Goal: Task Accomplishment & Management: Complete application form

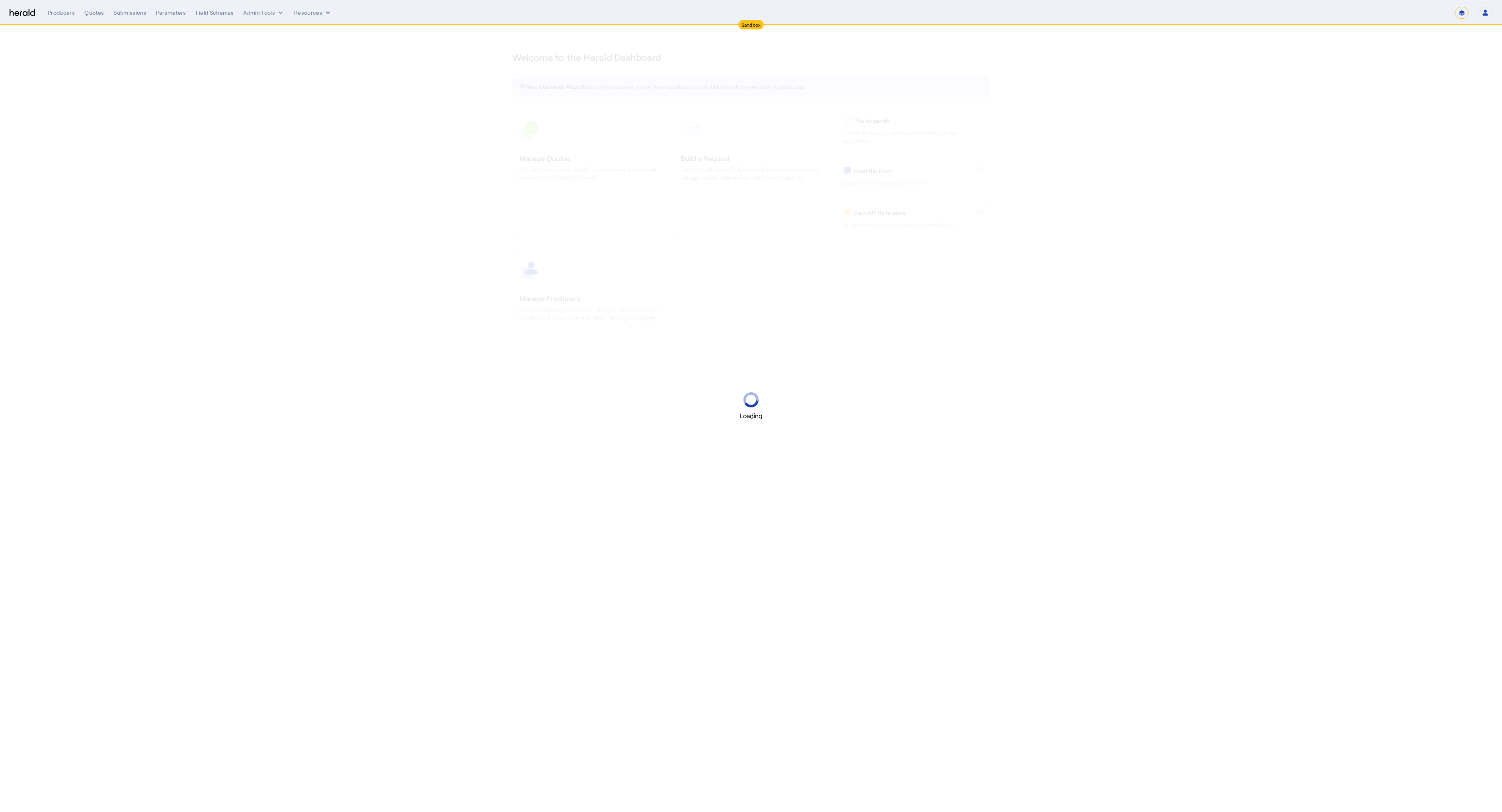
select select "*******"
select select "pfm_2v8p_herald_api"
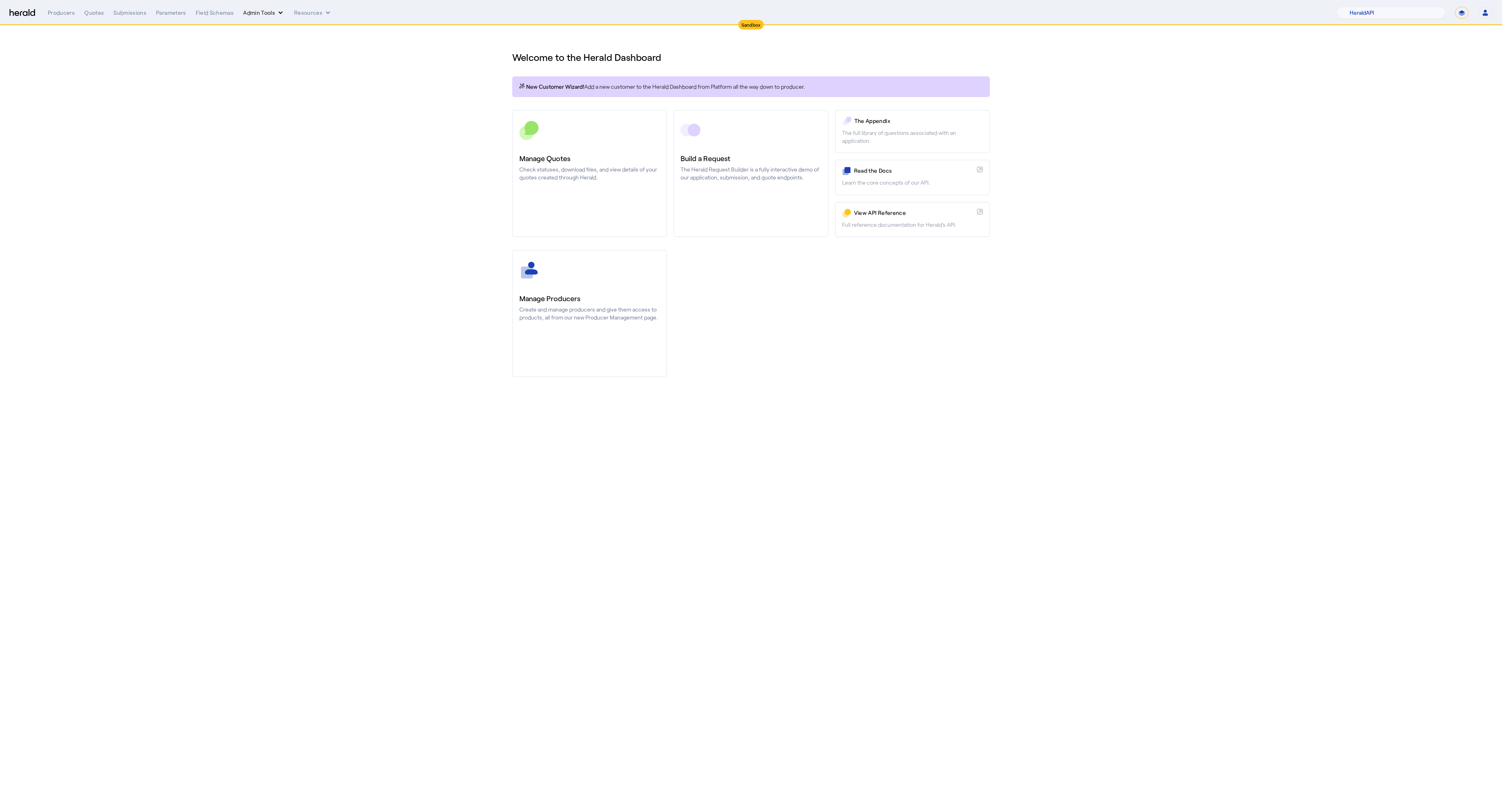
click at [257, 12] on button "Admin Tools" at bounding box center [264, 13] width 41 height 8
click at [262, 31] on span "Platforms Manager" at bounding box center [278, 29] width 58 height 9
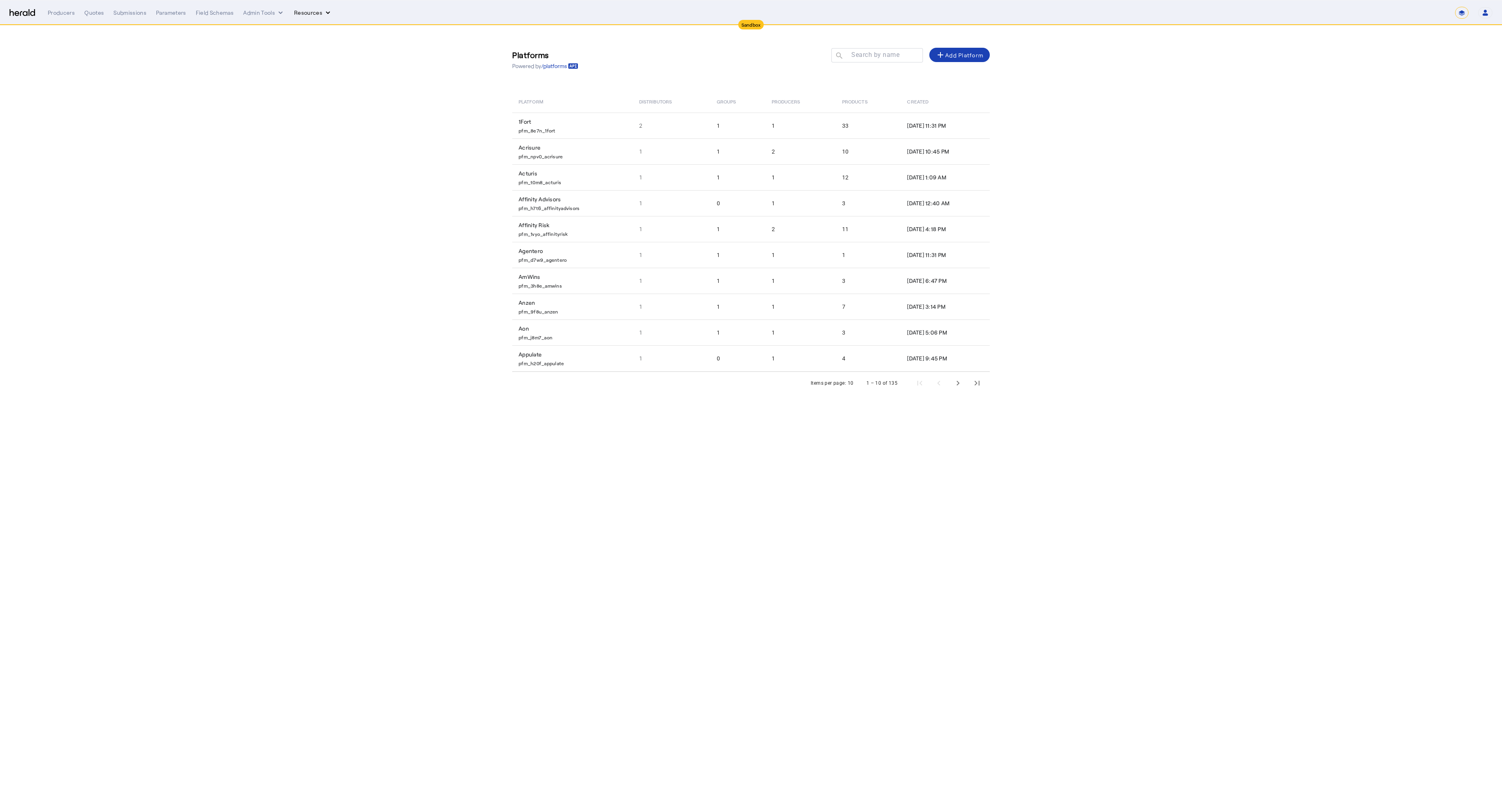
click at [307, 13] on button "Resources" at bounding box center [313, 13] width 38 height 8
click at [310, 30] on span "Herald Request Builder" at bounding box center [334, 29] width 68 height 8
select select "pfm_2v8p_herald_api"
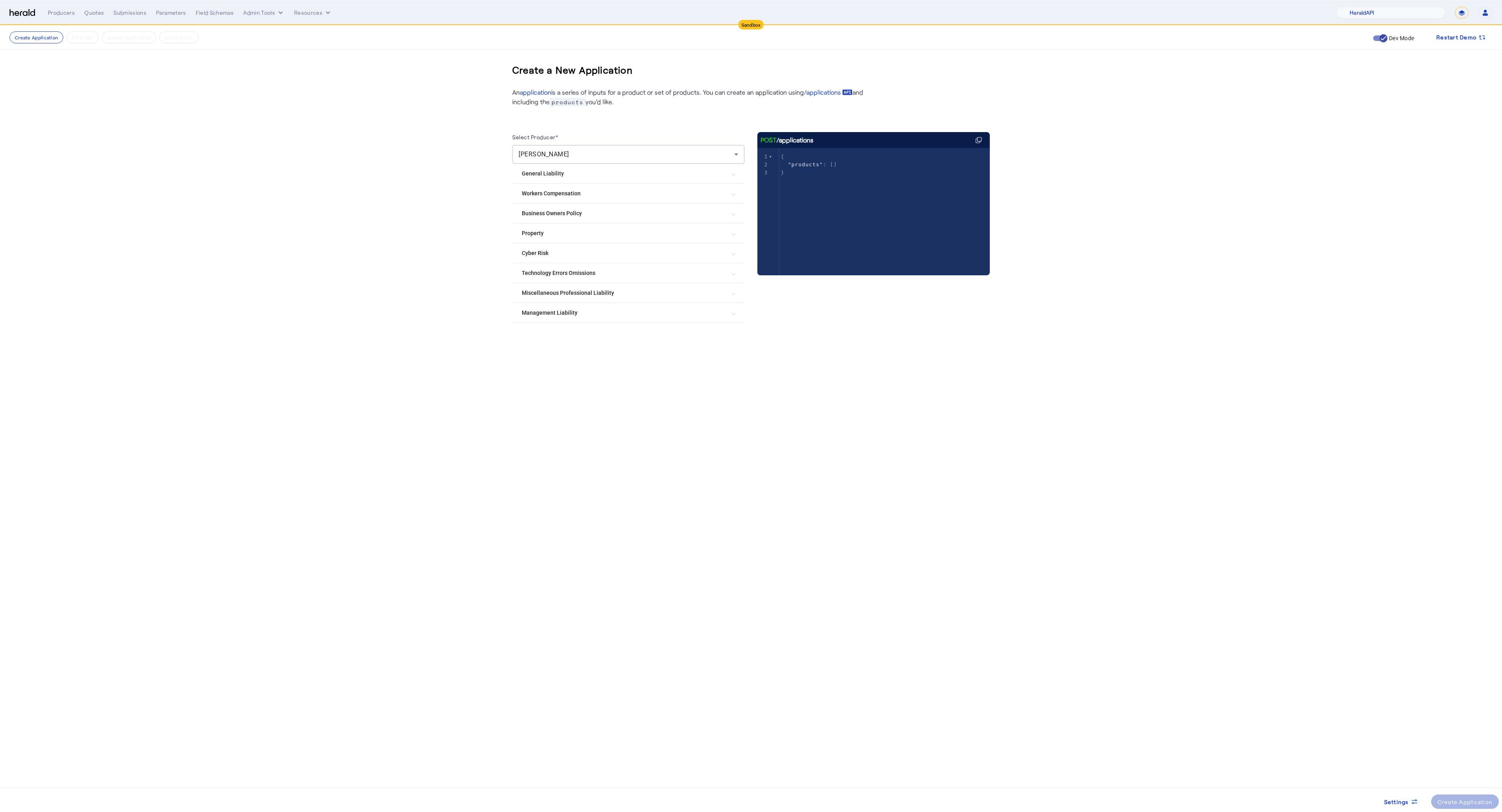
click at [549, 250] on Risk "Cyber Risk" at bounding box center [623, 253] width 203 height 8
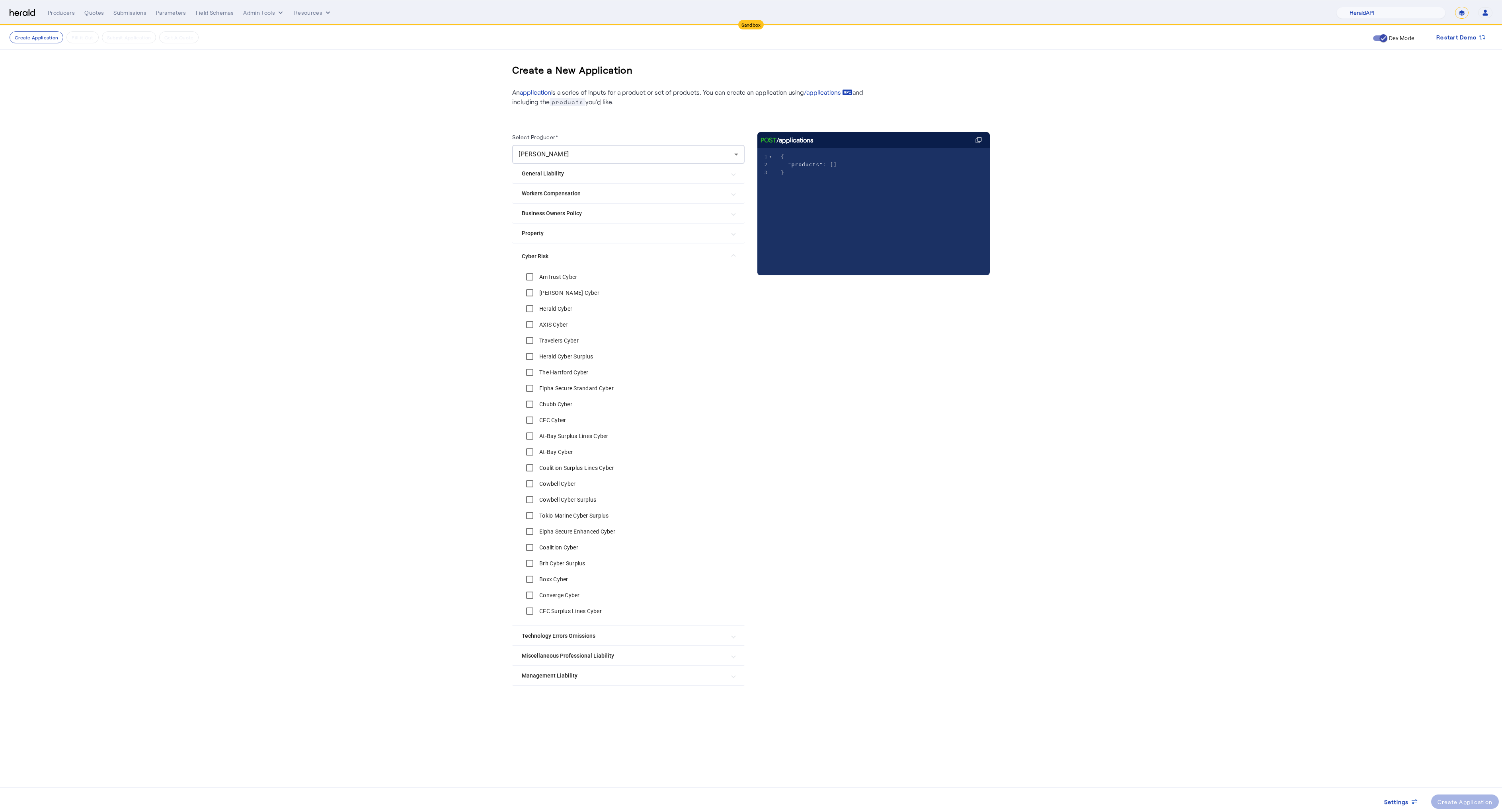
select select "**********"
click at [1455, 7] on select "**********" at bounding box center [1461, 13] width 13 height 12
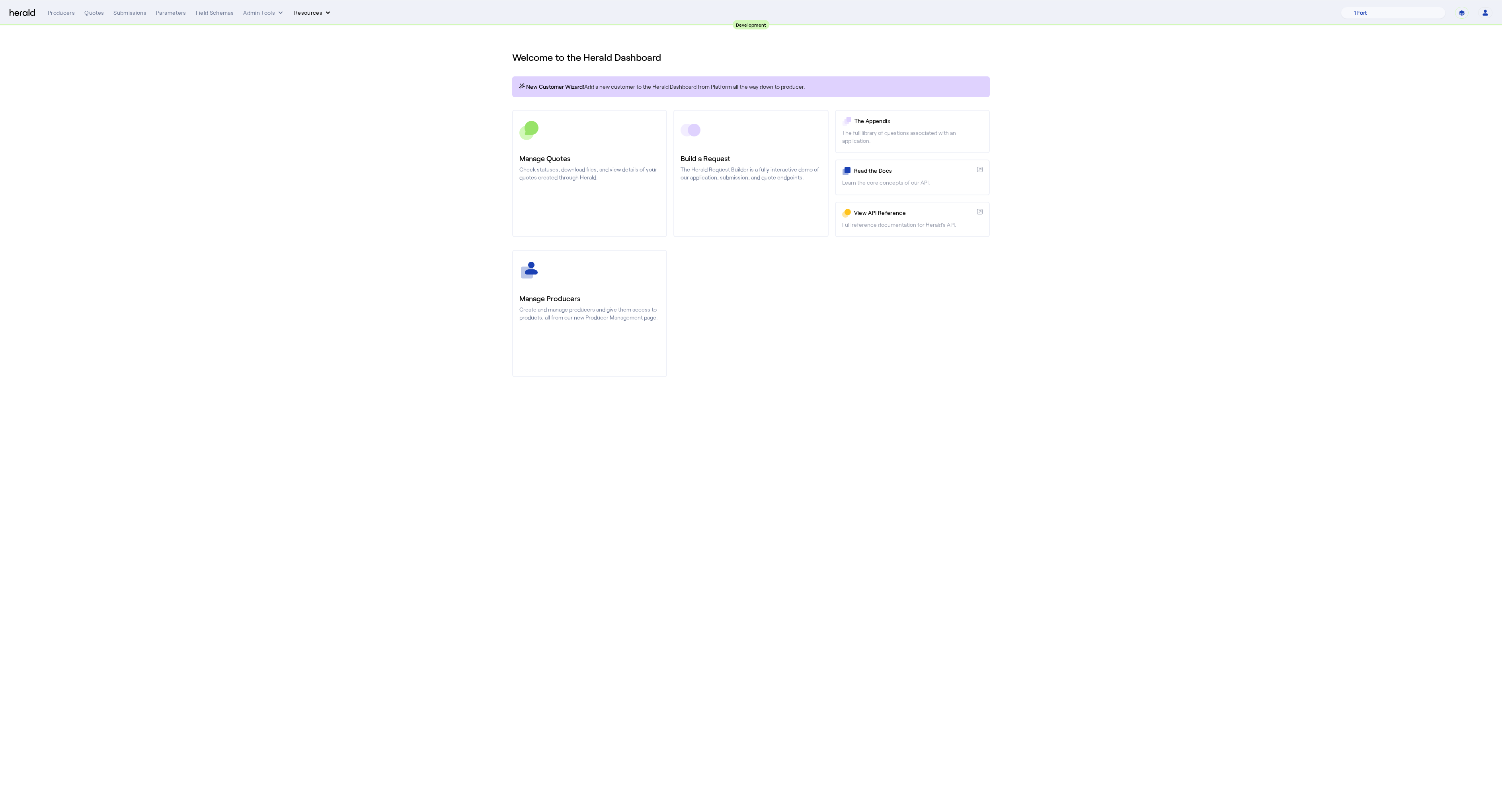
click at [310, 10] on button "Resources" at bounding box center [313, 13] width 38 height 8
click at [321, 33] on span "Herald Request Builder" at bounding box center [334, 29] width 68 height 8
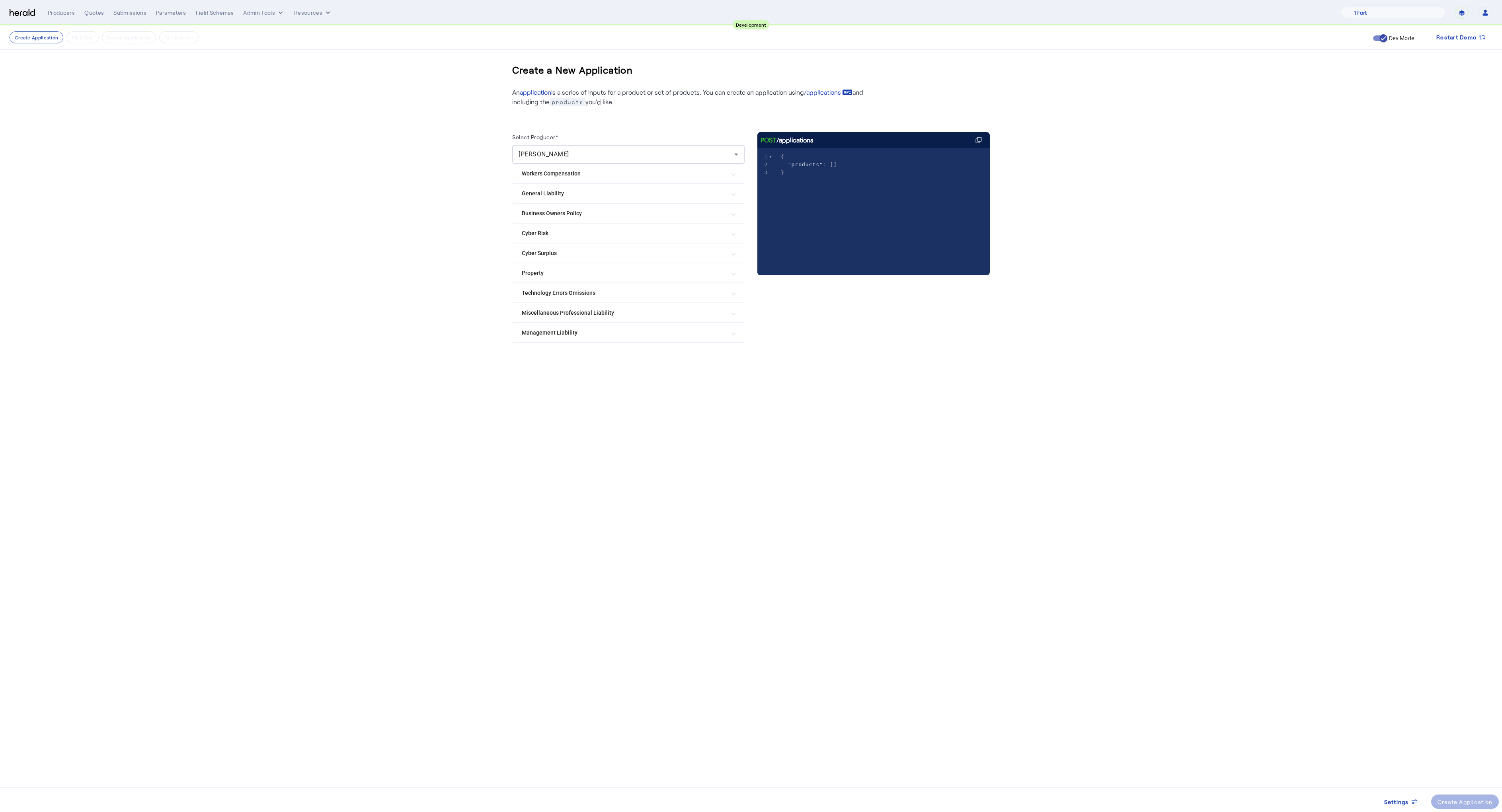
click at [543, 231] on Risk "Cyber Risk" at bounding box center [623, 233] width 203 height 8
click at [566, 445] on label "[PERSON_NAME] & [PERSON_NAME] Cyber" at bounding box center [594, 448] width 112 height 8
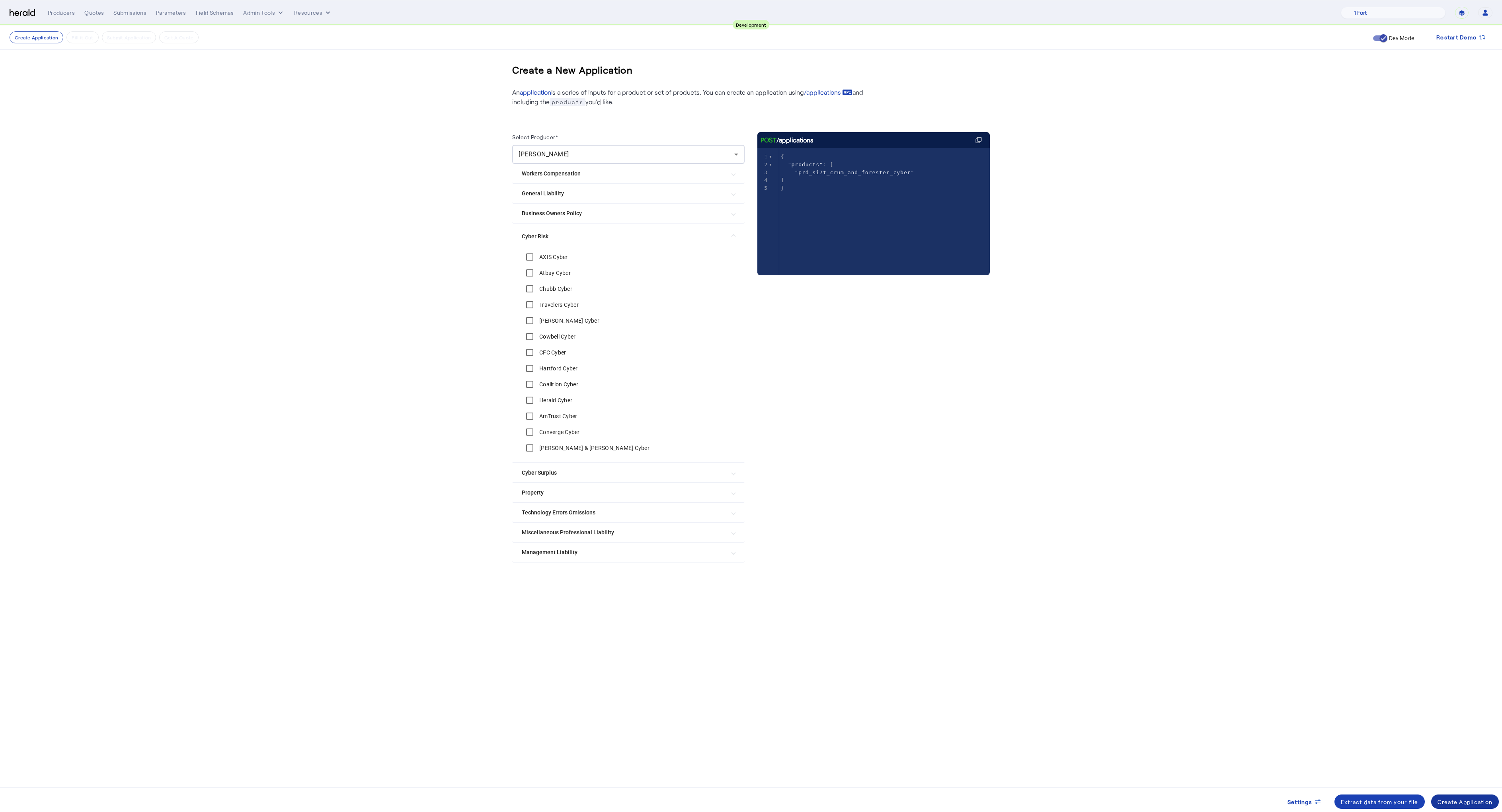
click at [1452, 804] on div "Create Application" at bounding box center [1465, 802] width 55 height 8
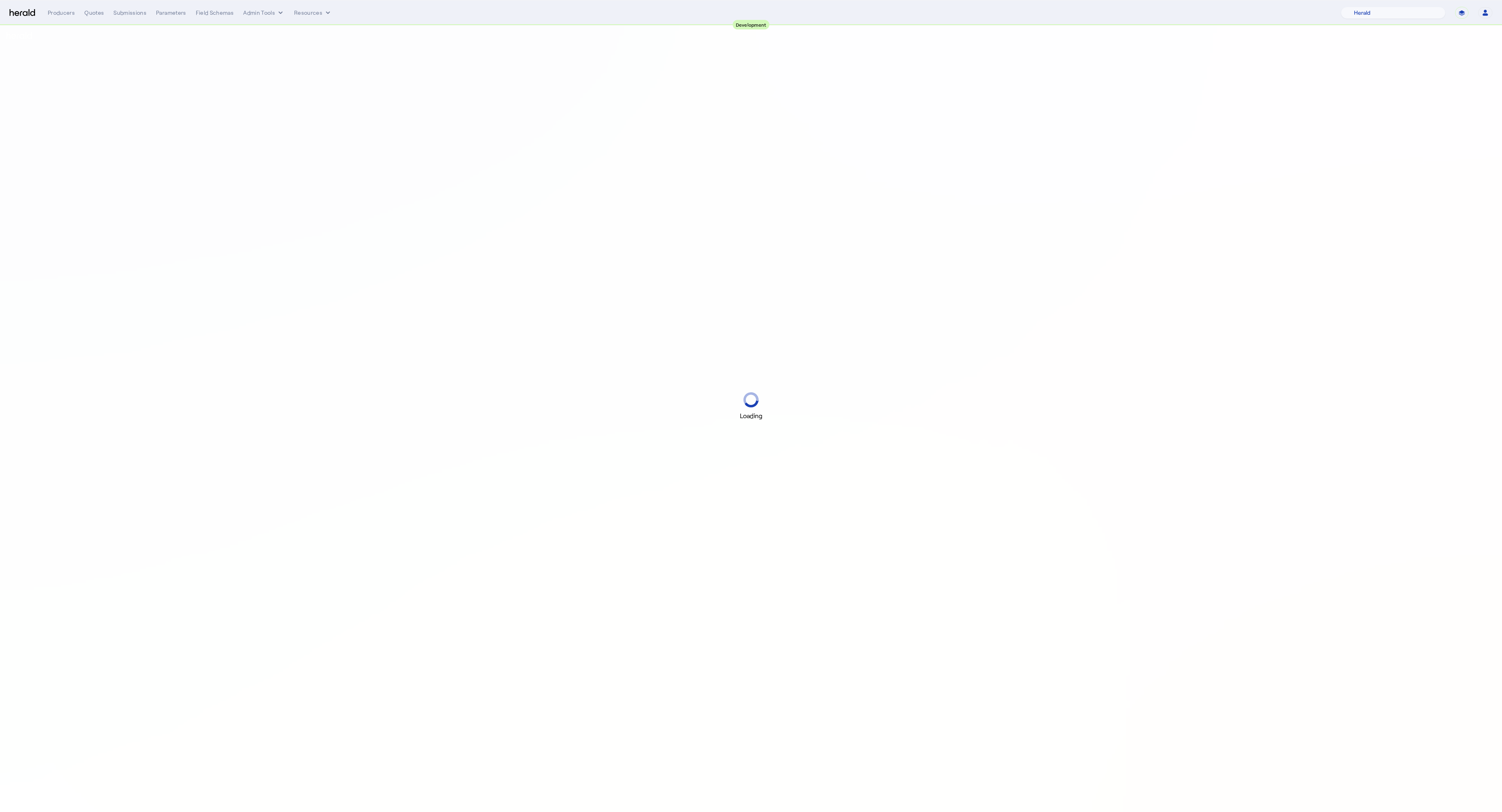
select select "pfm_2v8p_herald_api"
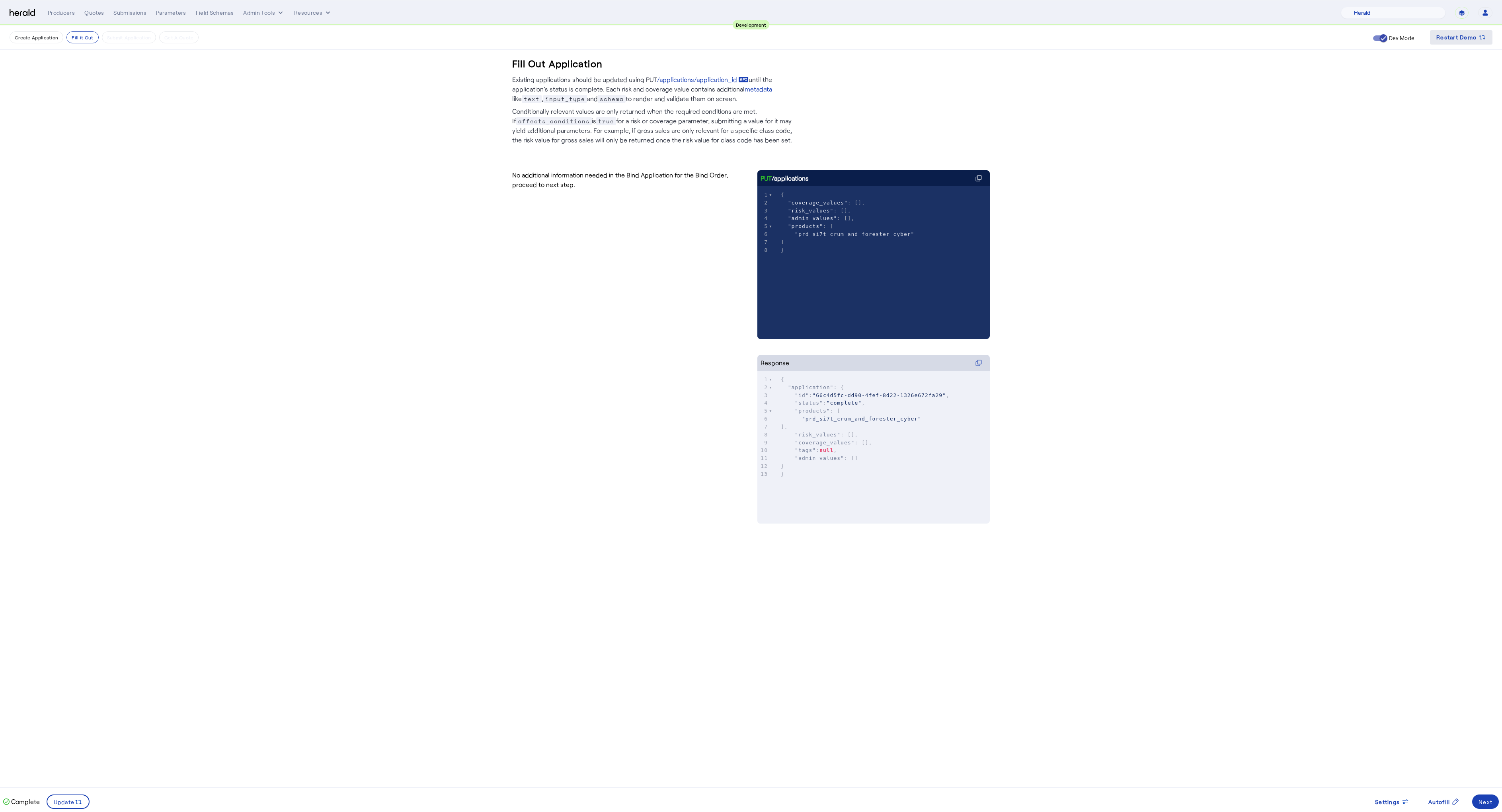
click at [1461, 43] on span at bounding box center [1461, 37] width 62 height 19
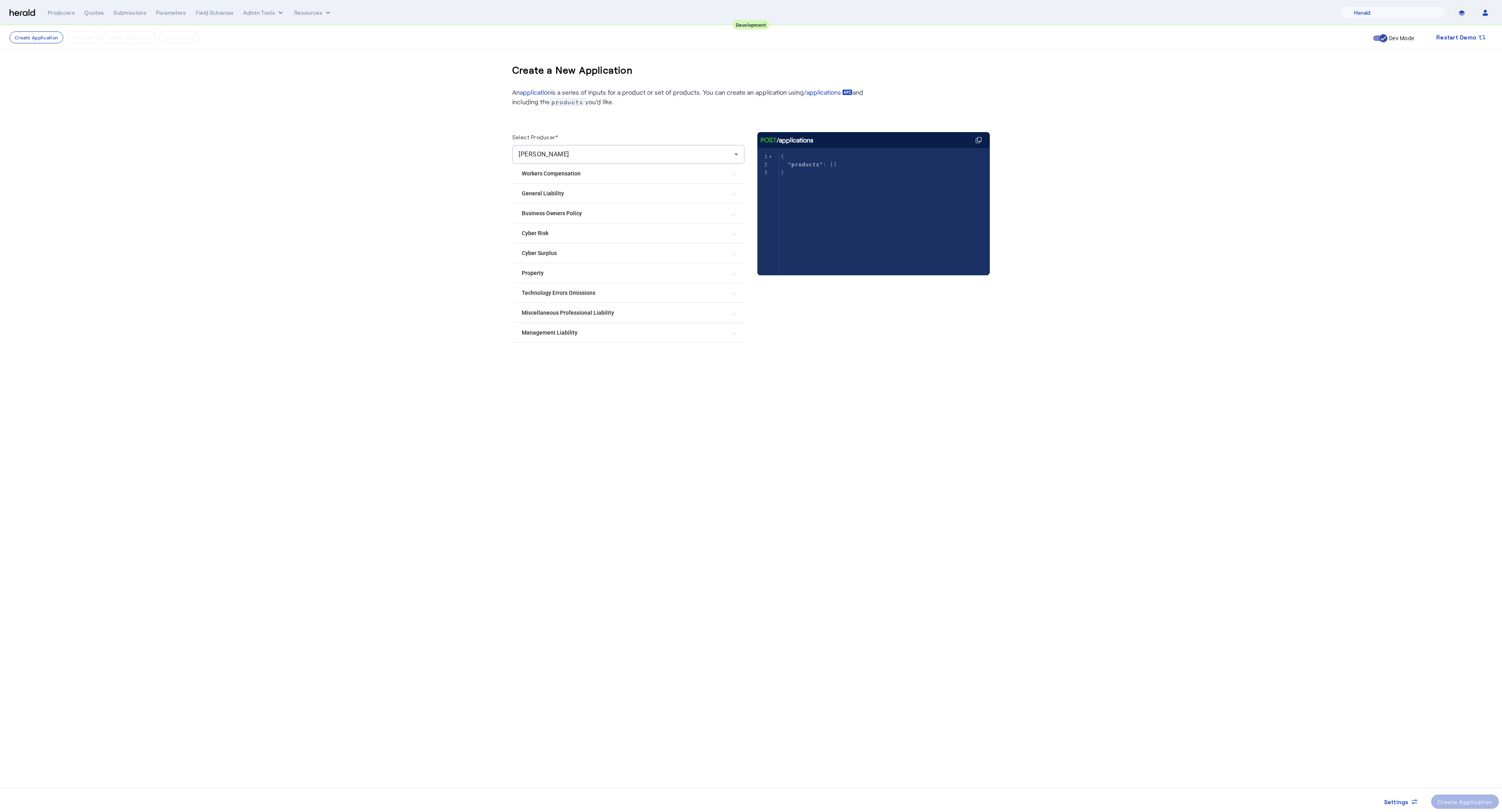
click at [547, 235] on Risk "Cyber Risk" at bounding box center [623, 233] width 203 height 8
click at [559, 449] on label "Crum & Forster Cyber" at bounding box center [594, 448] width 112 height 8
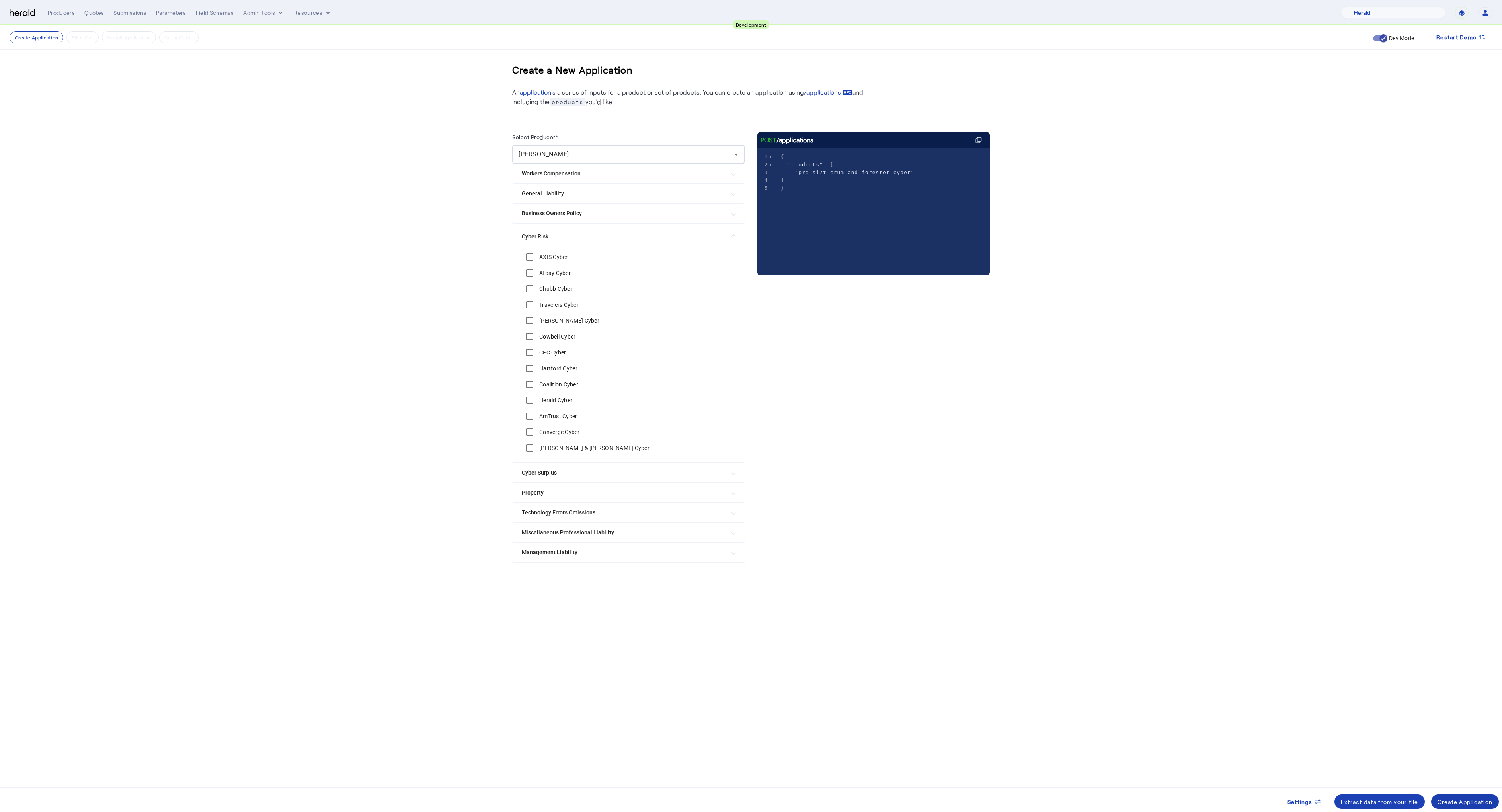
click at [1441, 803] on div "Create Application" at bounding box center [1465, 802] width 55 height 8
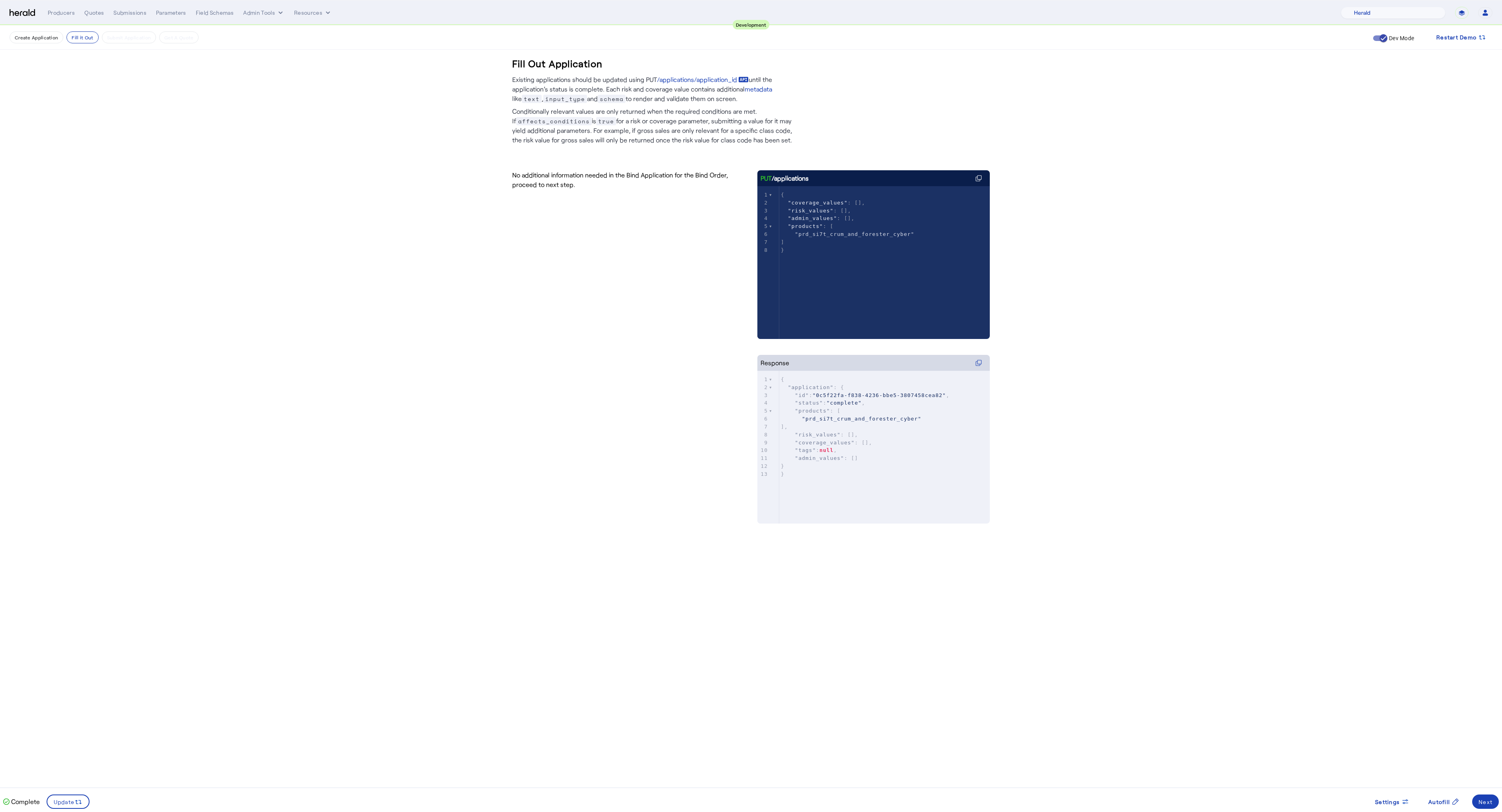
drag, startPoint x: 1462, startPoint y: 13, endPoint x: 1399, endPoint y: 176, distance: 174.8
click at [1399, 176] on app-root "**********" at bounding box center [751, 286] width 1502 height 571
click at [469, 249] on fill-application-step "Create Application Fill it Out Submit Application Get A Quote Dev Mode Restart …" at bounding box center [751, 298] width 1502 height 546
click at [87, 38] on button "Fill it Out" at bounding box center [82, 37] width 32 height 12
click at [228, 175] on fill-application-step "Create Application Fill it Out Submit Application Get A Quote Dev Mode Restart …" at bounding box center [751, 298] width 1502 height 546
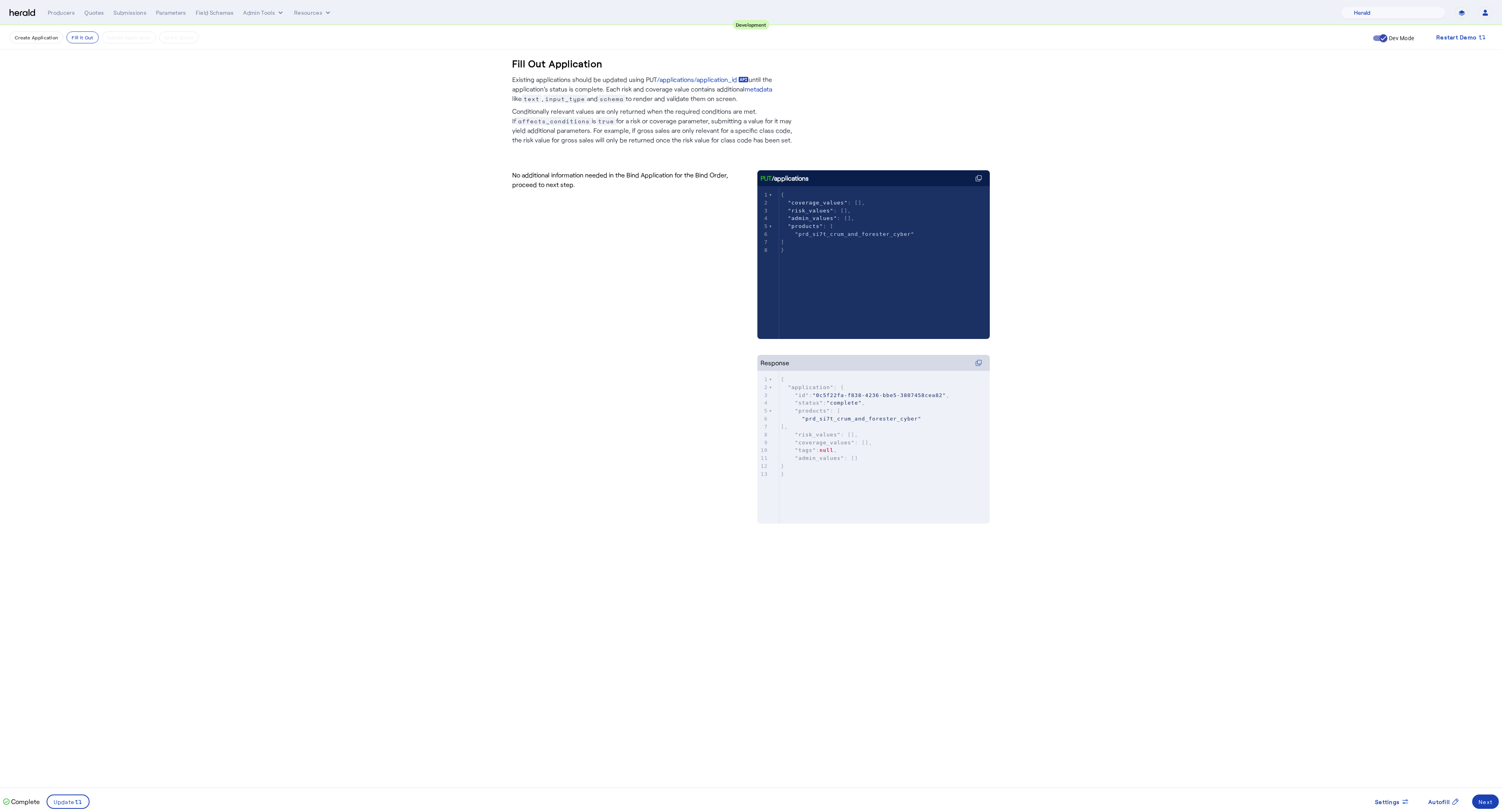
click at [234, 179] on fill-application-step "Create Application Fill it Out Submit Application Get A Quote Dev Mode Restart …" at bounding box center [751, 298] width 1502 height 546
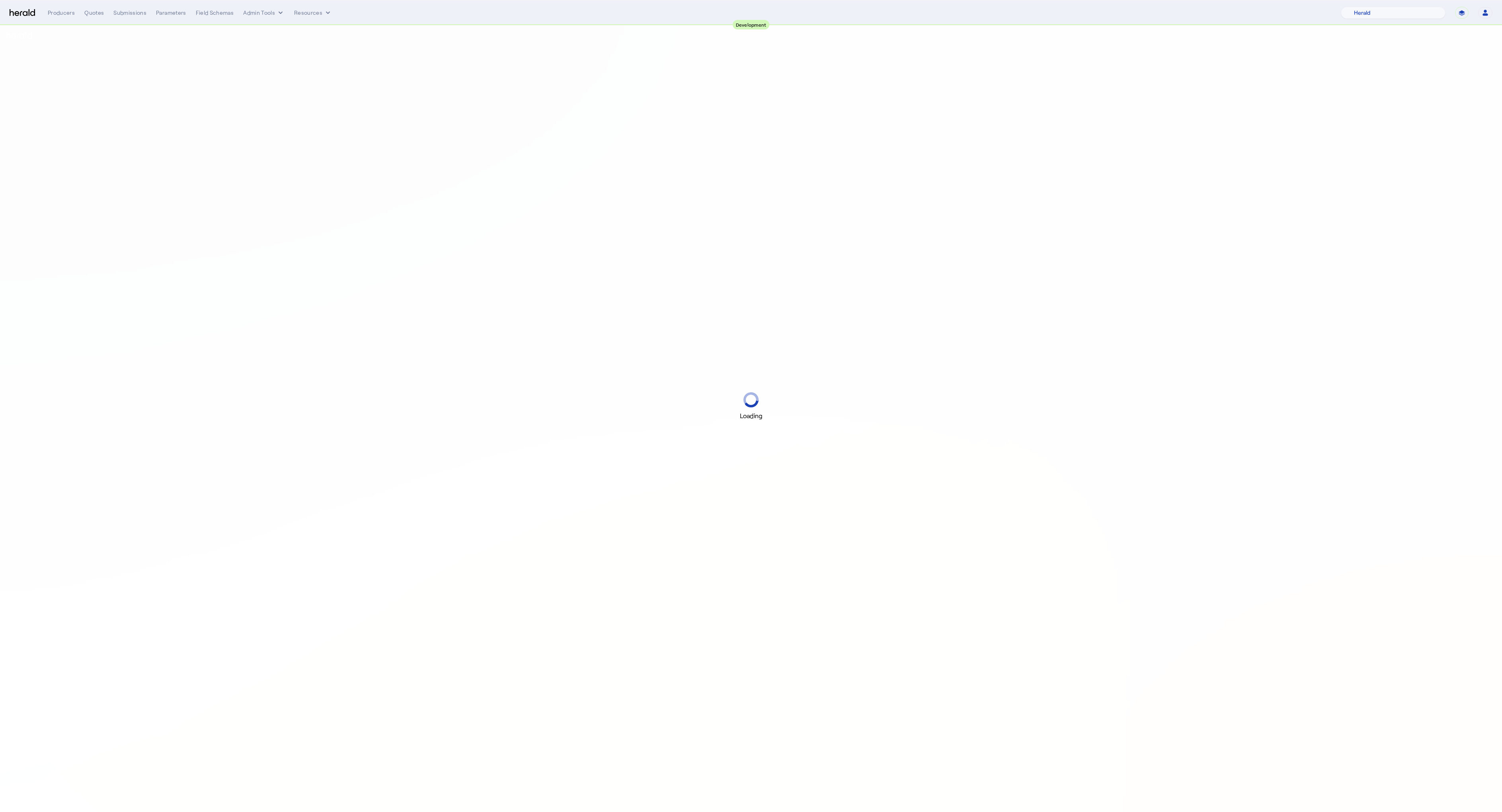
select select "pfm_2v8p_herald_api"
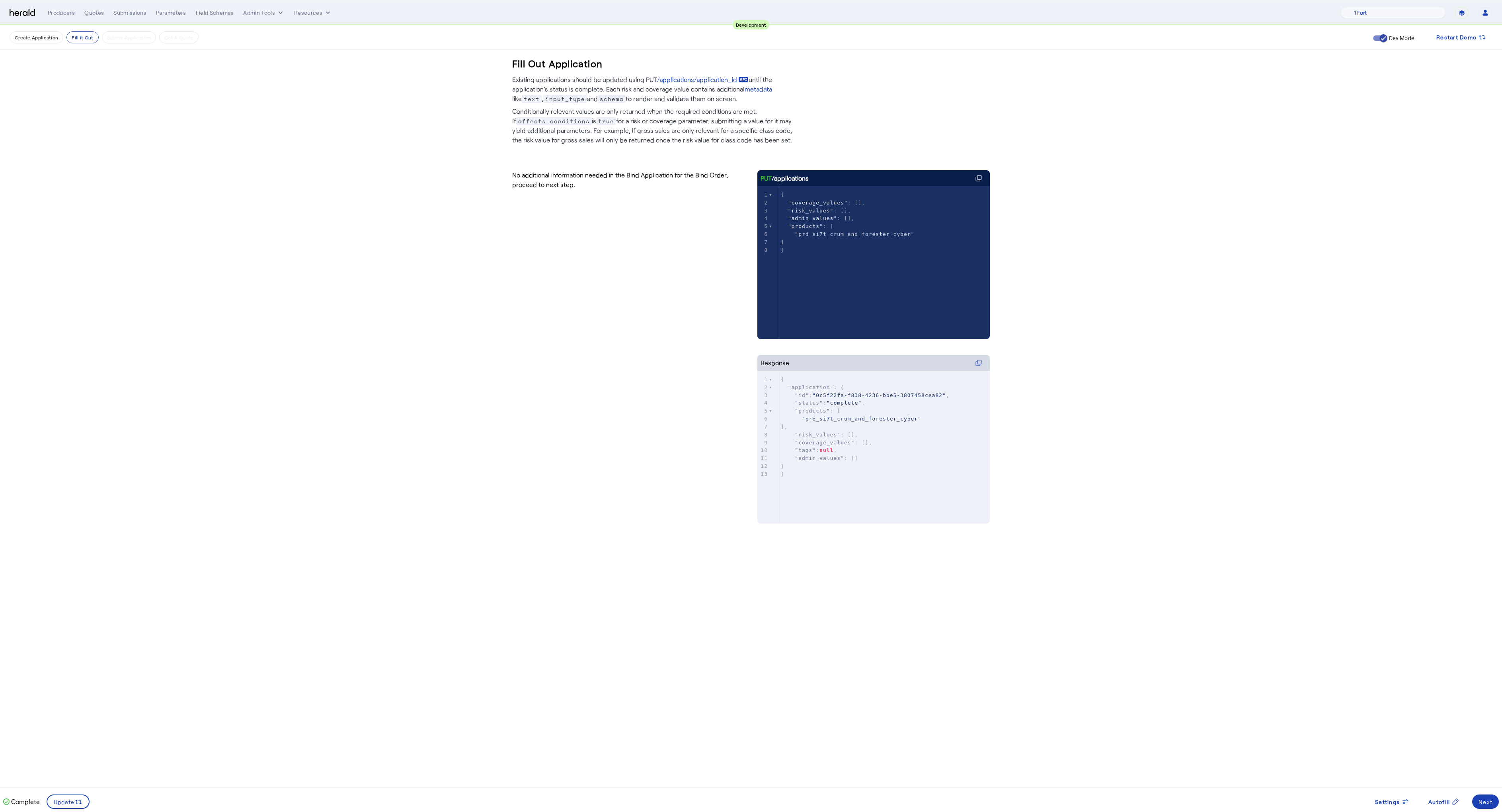
click at [293, 199] on fill-application-step "Create Application Fill it Out Submit Application Get A Quote Dev Mode Restart …" at bounding box center [751, 298] width 1502 height 546
click at [382, 398] on fill-application-step "Create Application Fill it Out Submit Application Get A Quote Dev Mode Restart …" at bounding box center [751, 298] width 1502 height 546
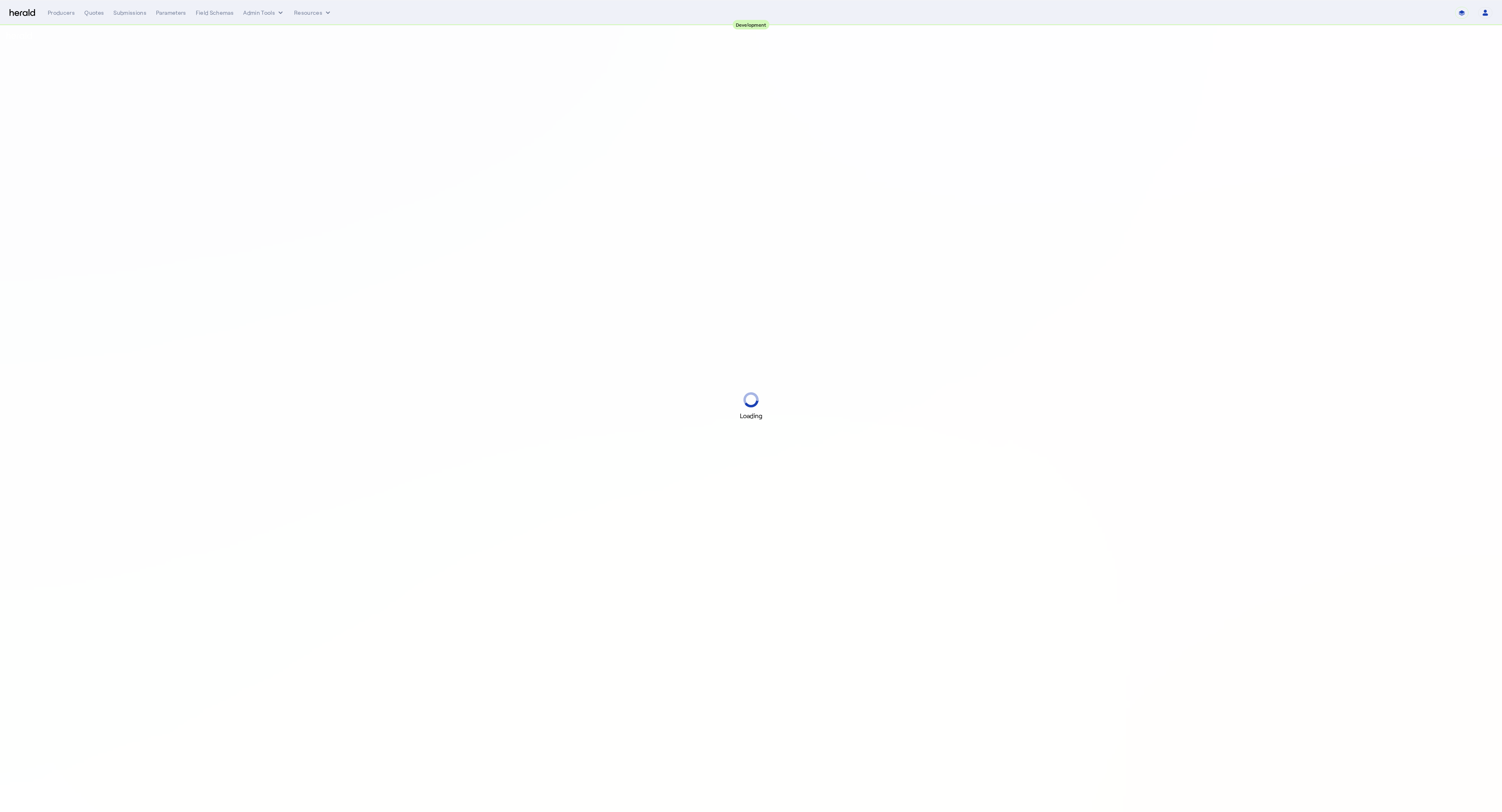
select select "pfm_2v8p_herald_api"
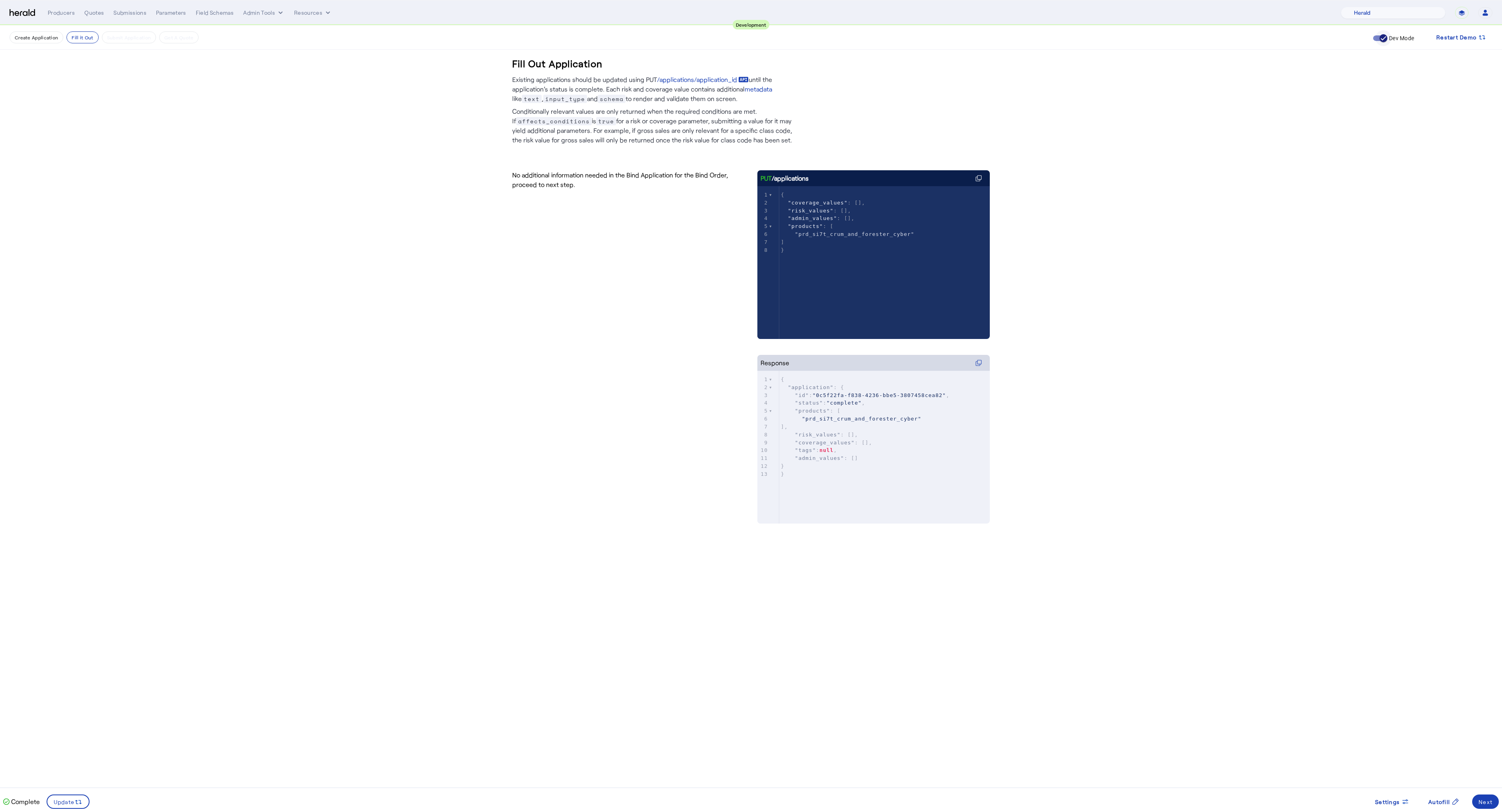
click at [1384, 38] on icon "button" at bounding box center [1383, 38] width 7 height 7
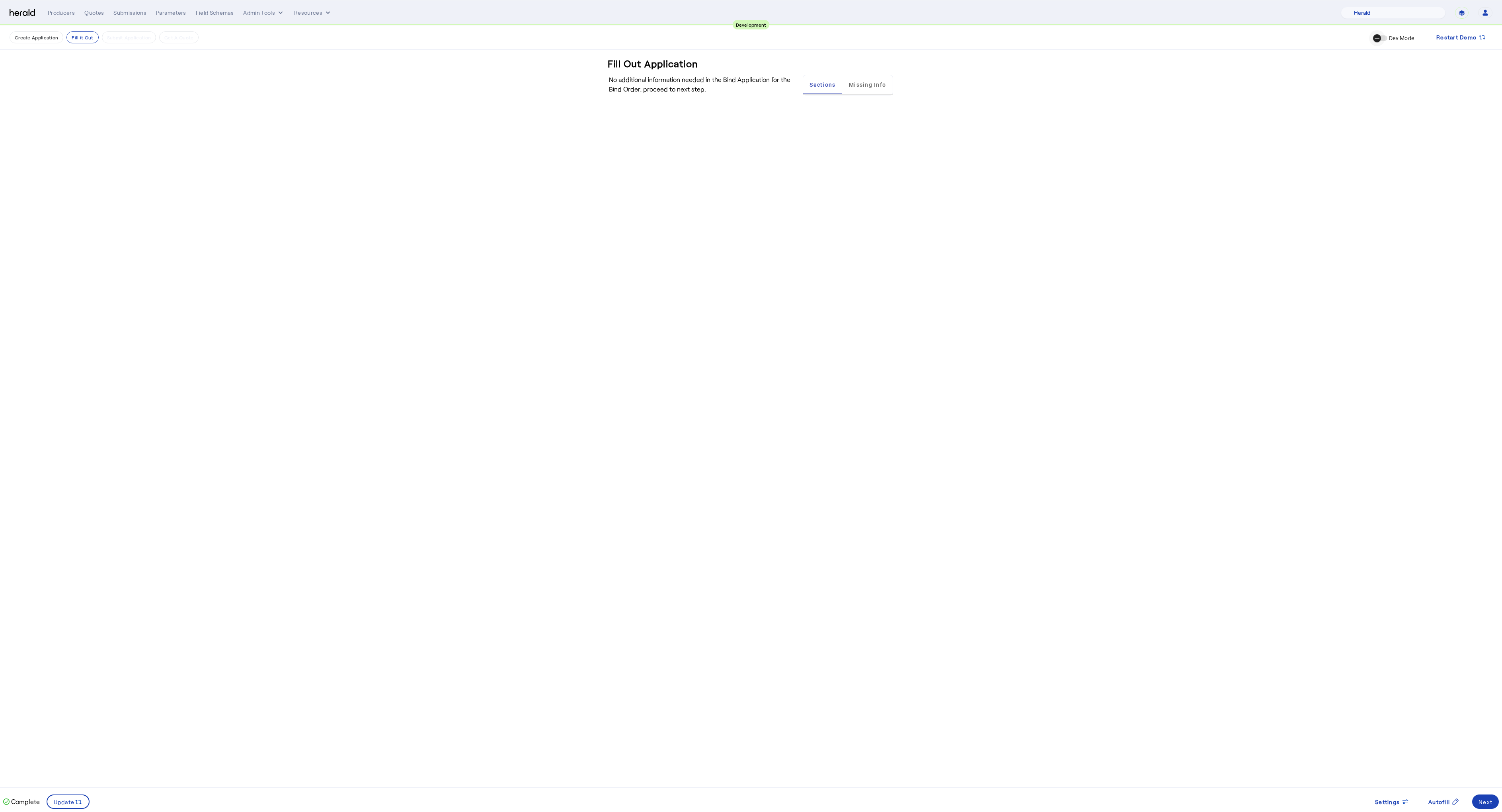
click at [1377, 38] on icon "button" at bounding box center [1377, 38] width 5 height 1
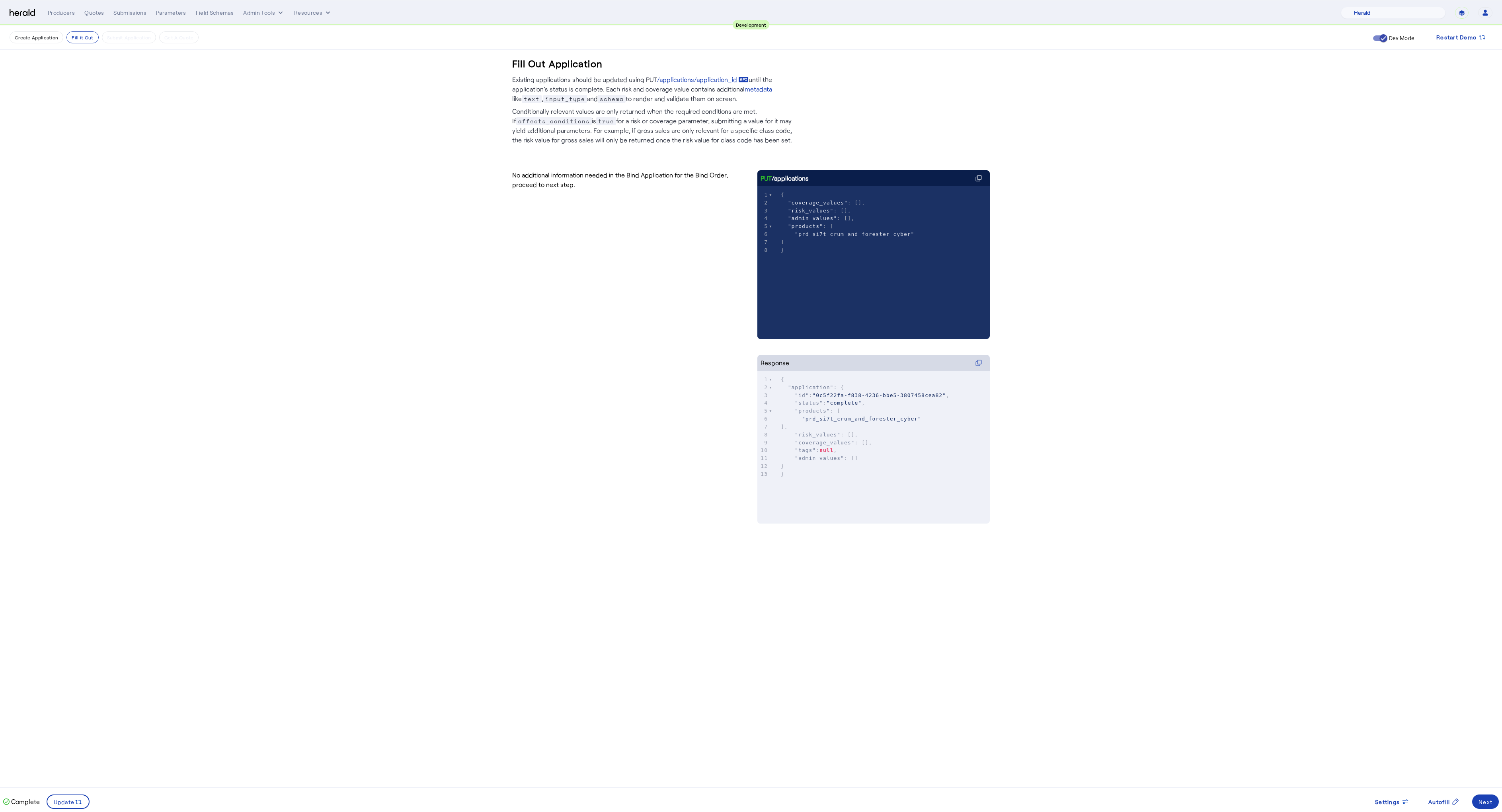
click at [827, 235] on span ""prd_si7t_crum_and_forester_cyber"" at bounding box center [854, 234] width 120 height 6
type textarea "**********"
click at [827, 235] on span ""prd_si7t_crum_and_forester_cyber"" at bounding box center [854, 234] width 120 height 6
click at [817, 234] on span ""prd_si7t_crum_and_forester_cyber"" at bounding box center [854, 234] width 120 height 6
click at [818, 235] on span ""prd_si7t_crum_and_forester_cyber"" at bounding box center [854, 234] width 120 height 6
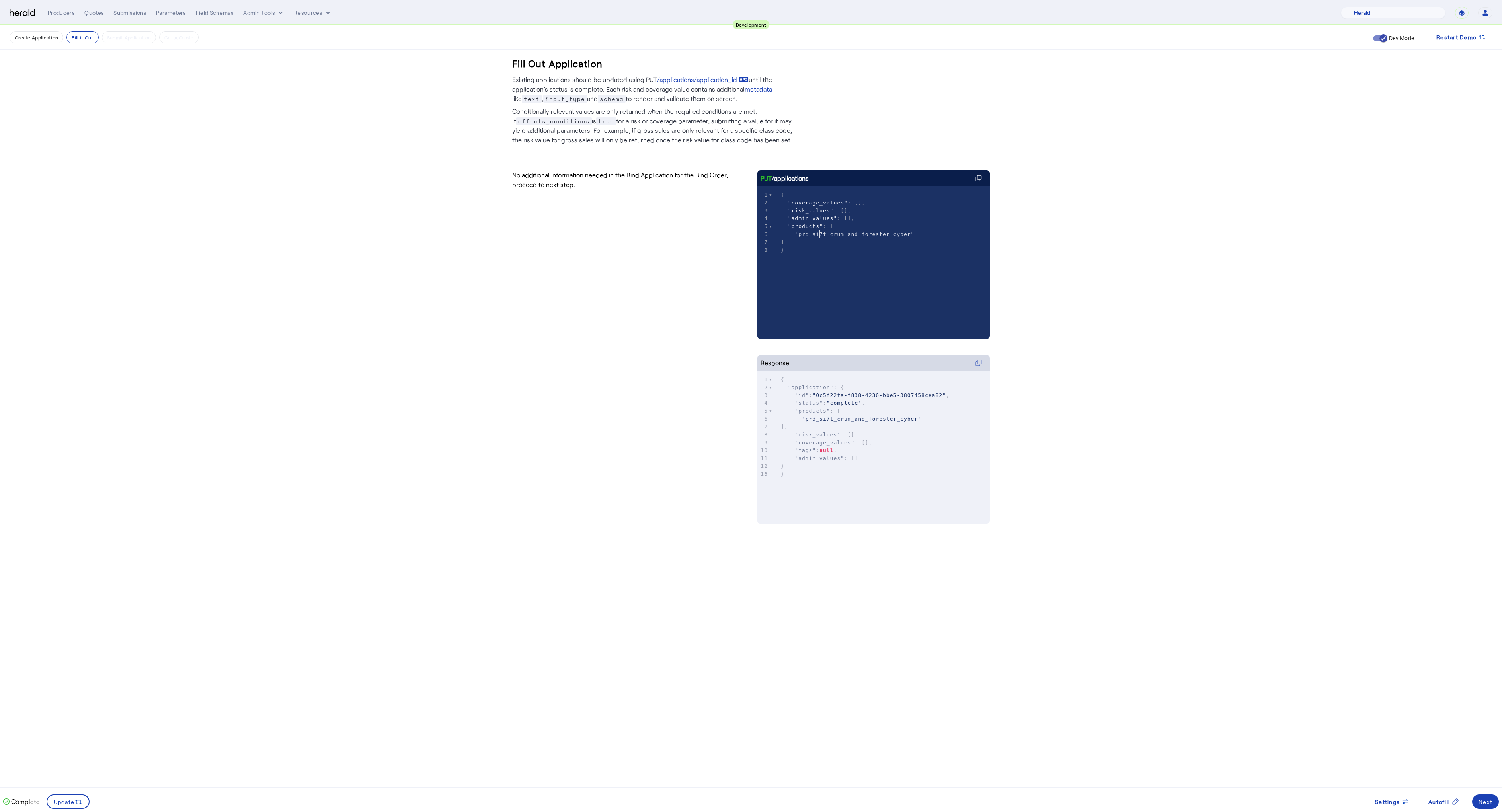
click at [829, 235] on span ""prd_si7t_crum_and_forester_cyber"" at bounding box center [854, 234] width 120 height 6
type textarea "**********"
click at [829, 236] on span ""prd_si7t_crum_and_forester_cyber"" at bounding box center [854, 234] width 120 height 6
click at [713, 420] on div "No additional information needed in the Bind Application for the Bind Order, pr…" at bounding box center [628, 354] width 233 height 369
click at [676, 332] on div "No additional information needed in the Bind Application for the Bind Order, pr…" at bounding box center [628, 354] width 233 height 369
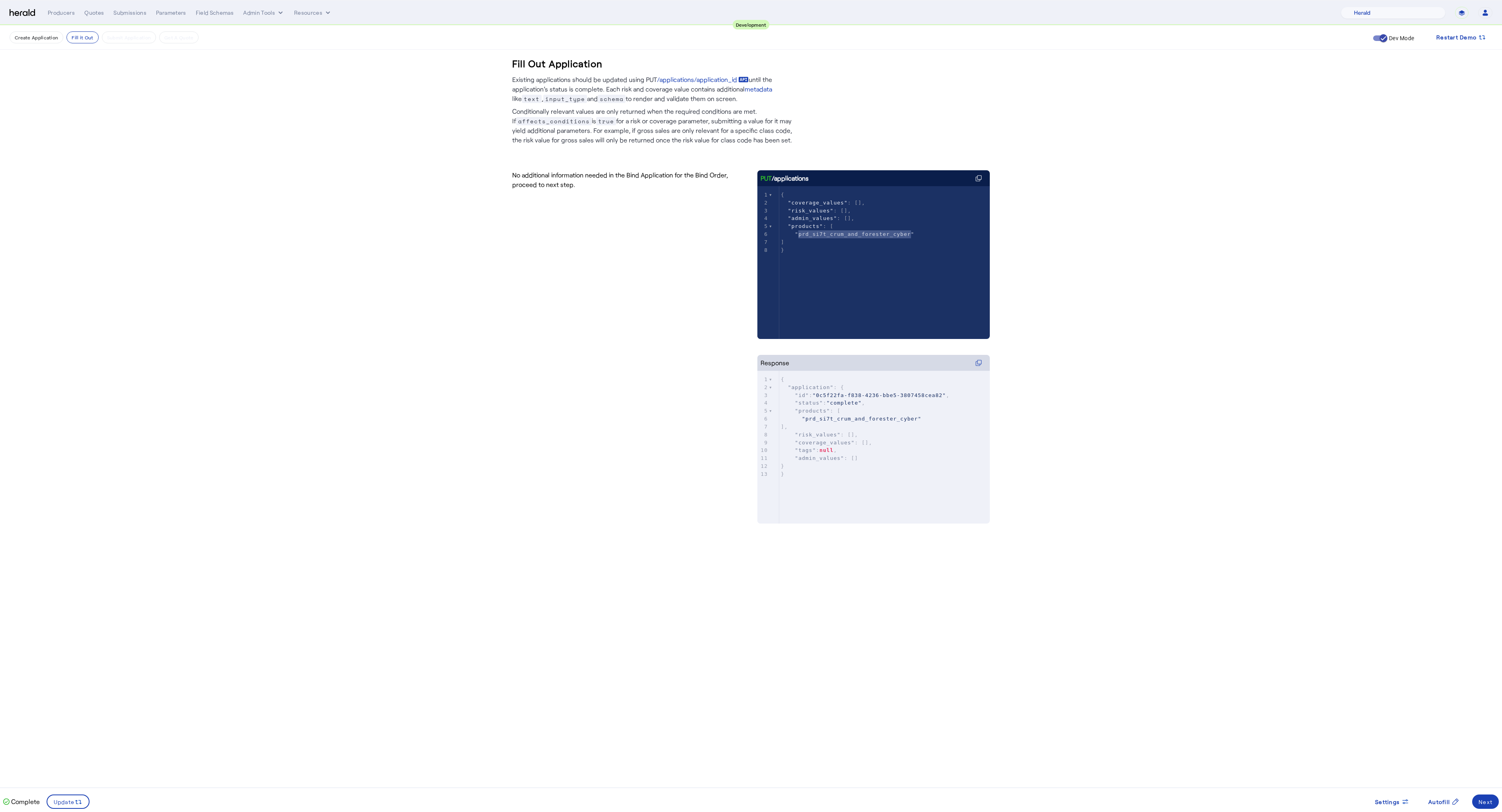
click at [828, 308] on div "x 1 { 2 "coverage_values" : [], 3 "risk_values" : [], 4 "admin_values" : [], 5 …" at bounding box center [883, 272] width 252 height 173
click at [86, 38] on button "Fill it Out" at bounding box center [82, 37] width 32 height 12
click at [46, 38] on button "Create Application" at bounding box center [36, 37] width 54 height 12
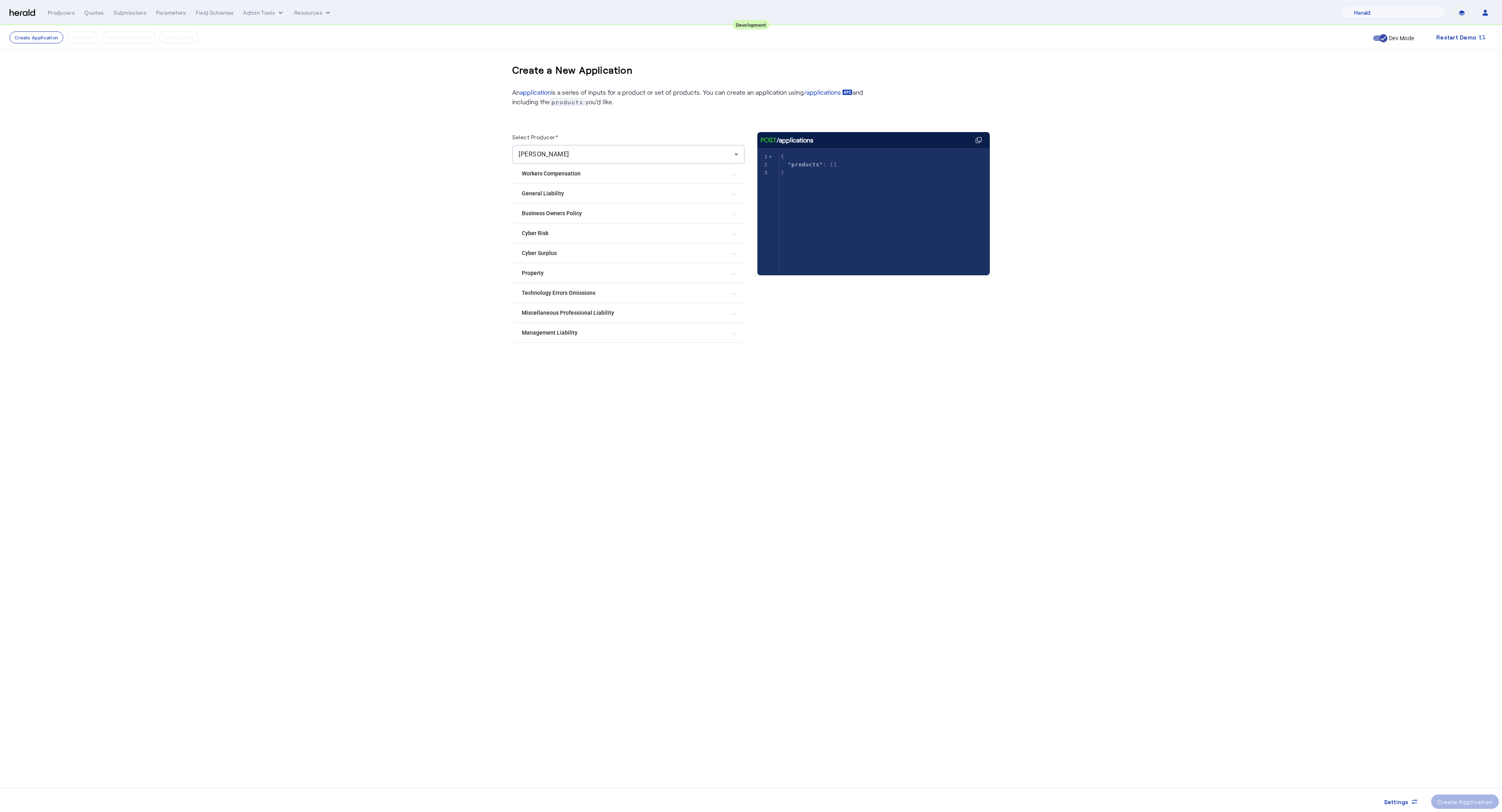
click at [547, 236] on Risk "Cyber Risk" at bounding box center [623, 233] width 203 height 8
click at [561, 447] on label "[PERSON_NAME] & [PERSON_NAME] Cyber" at bounding box center [594, 448] width 112 height 8
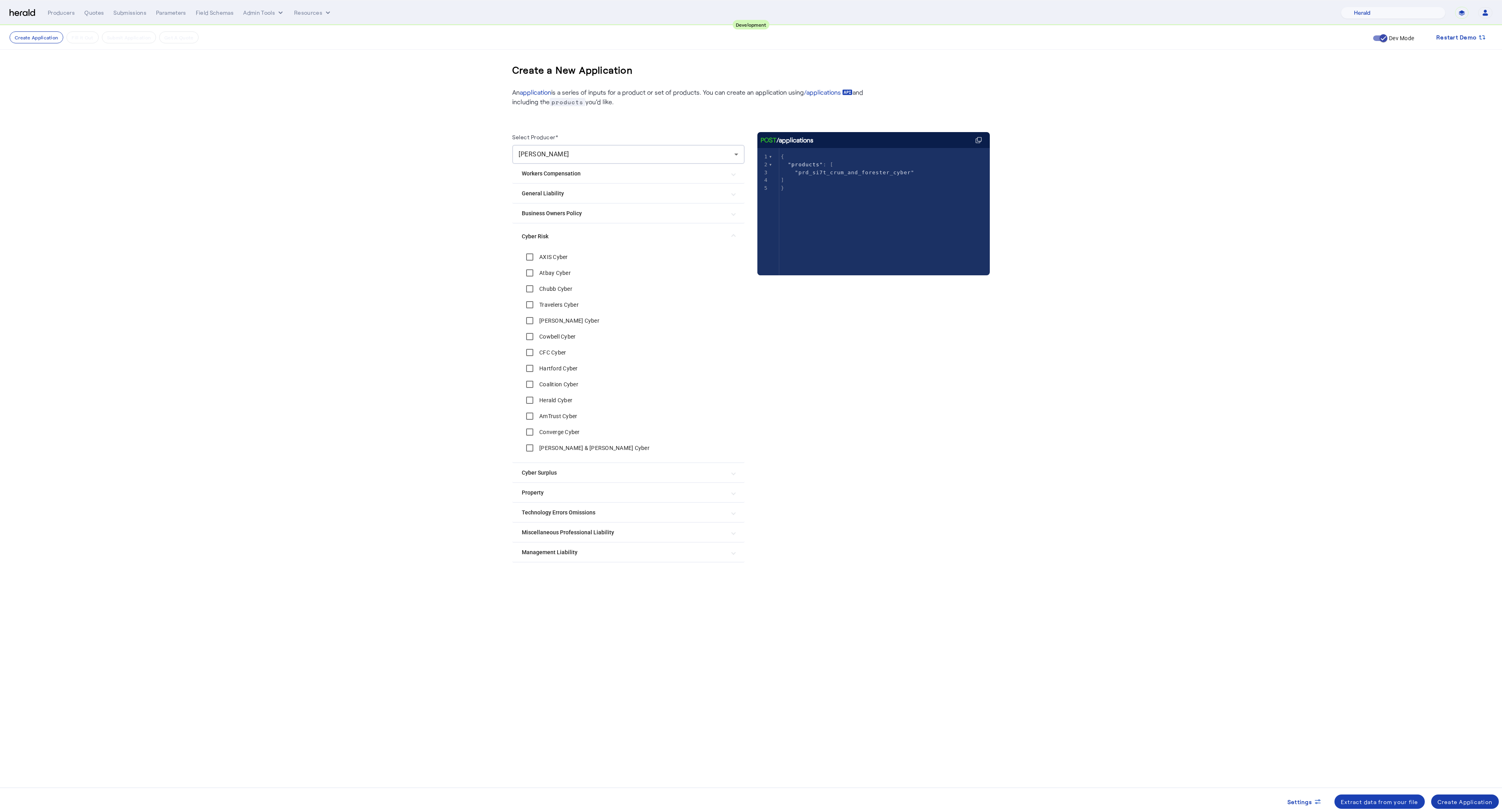
click at [1444, 800] on div "Create Application" at bounding box center [1465, 802] width 55 height 8
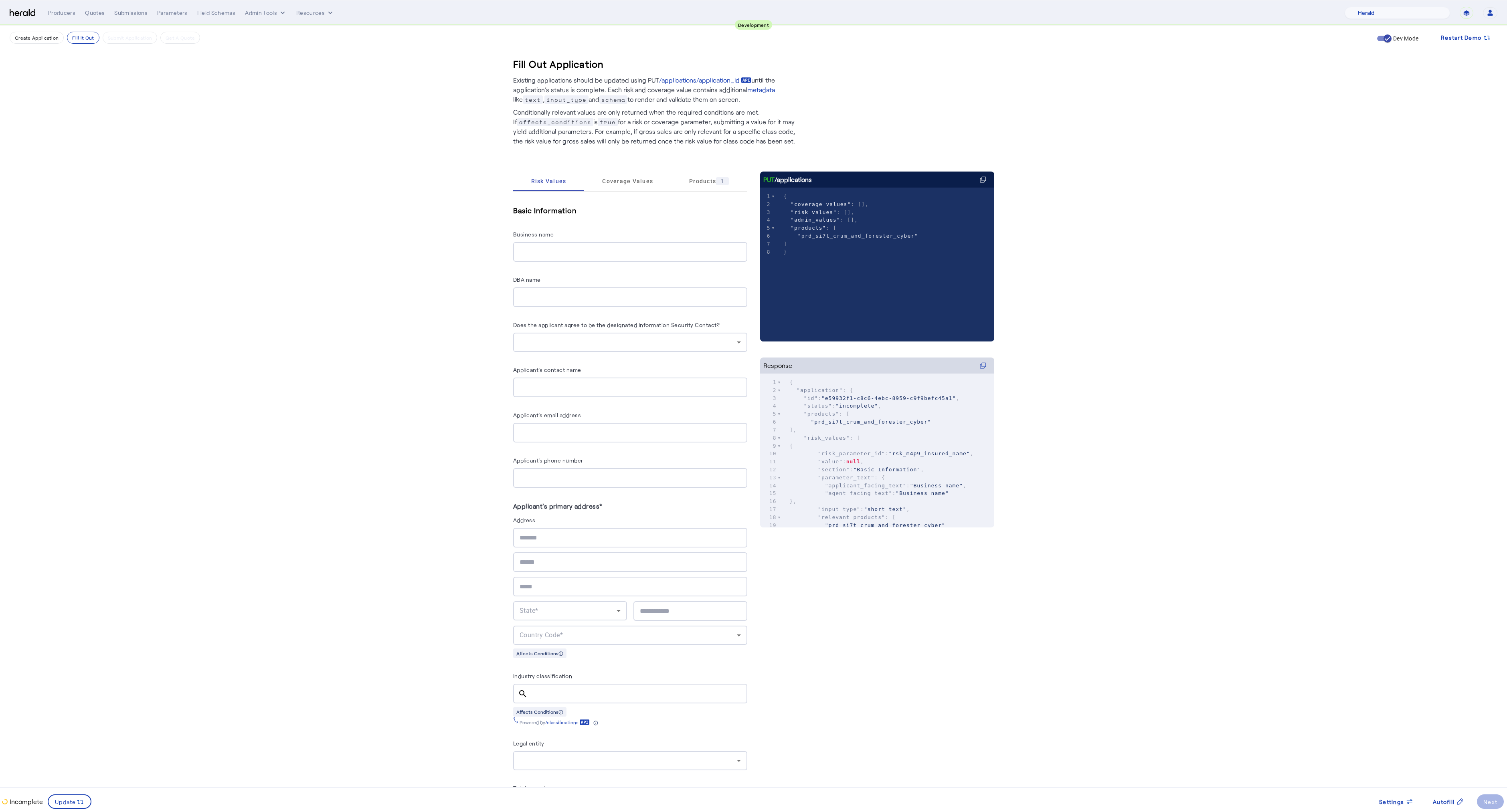
click at [631, 185] on span "Coverage Values" at bounding box center [627, 181] width 51 height 19
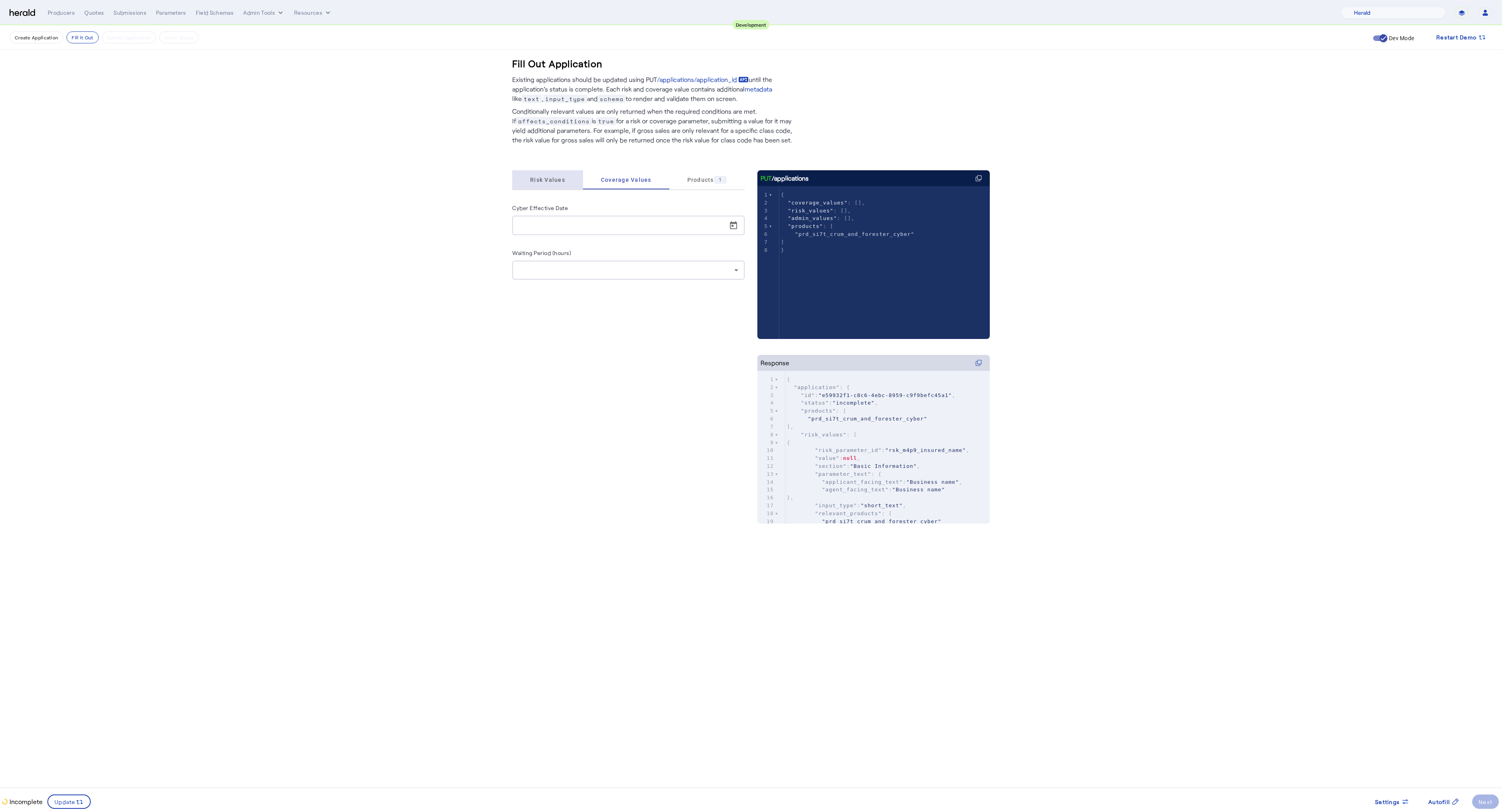
click at [562, 180] on span "Risk Values" at bounding box center [548, 180] width 35 height 6
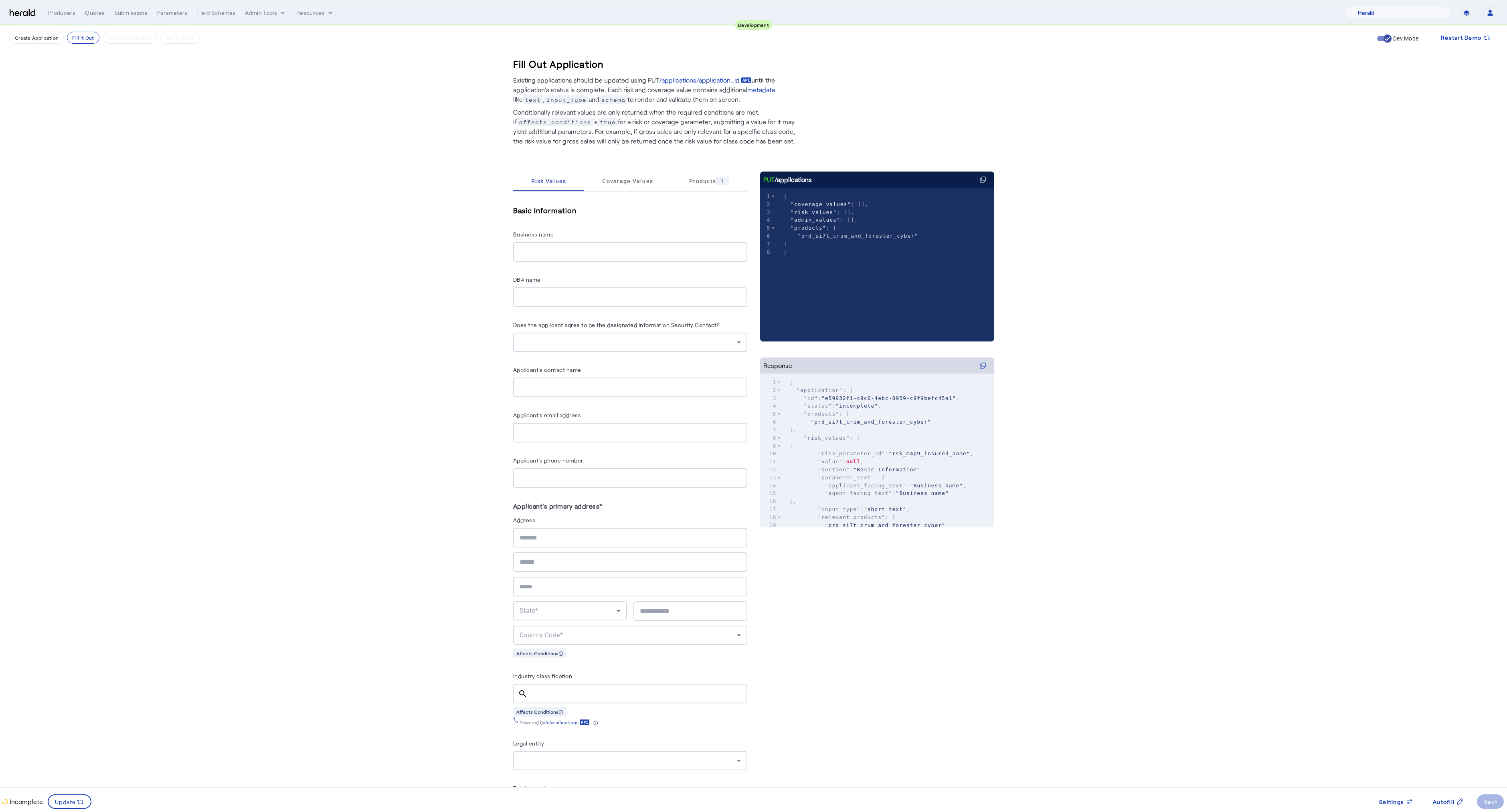
click at [544, 534] on input "text" at bounding box center [630, 538] width 221 height 9
click at [547, 533] on input "text" at bounding box center [630, 538] width 221 height 9
type input "****"
click at [543, 557] on input "text" at bounding box center [630, 562] width 221 height 9
click at [543, 585] on input "text" at bounding box center [630, 587] width 221 height 9
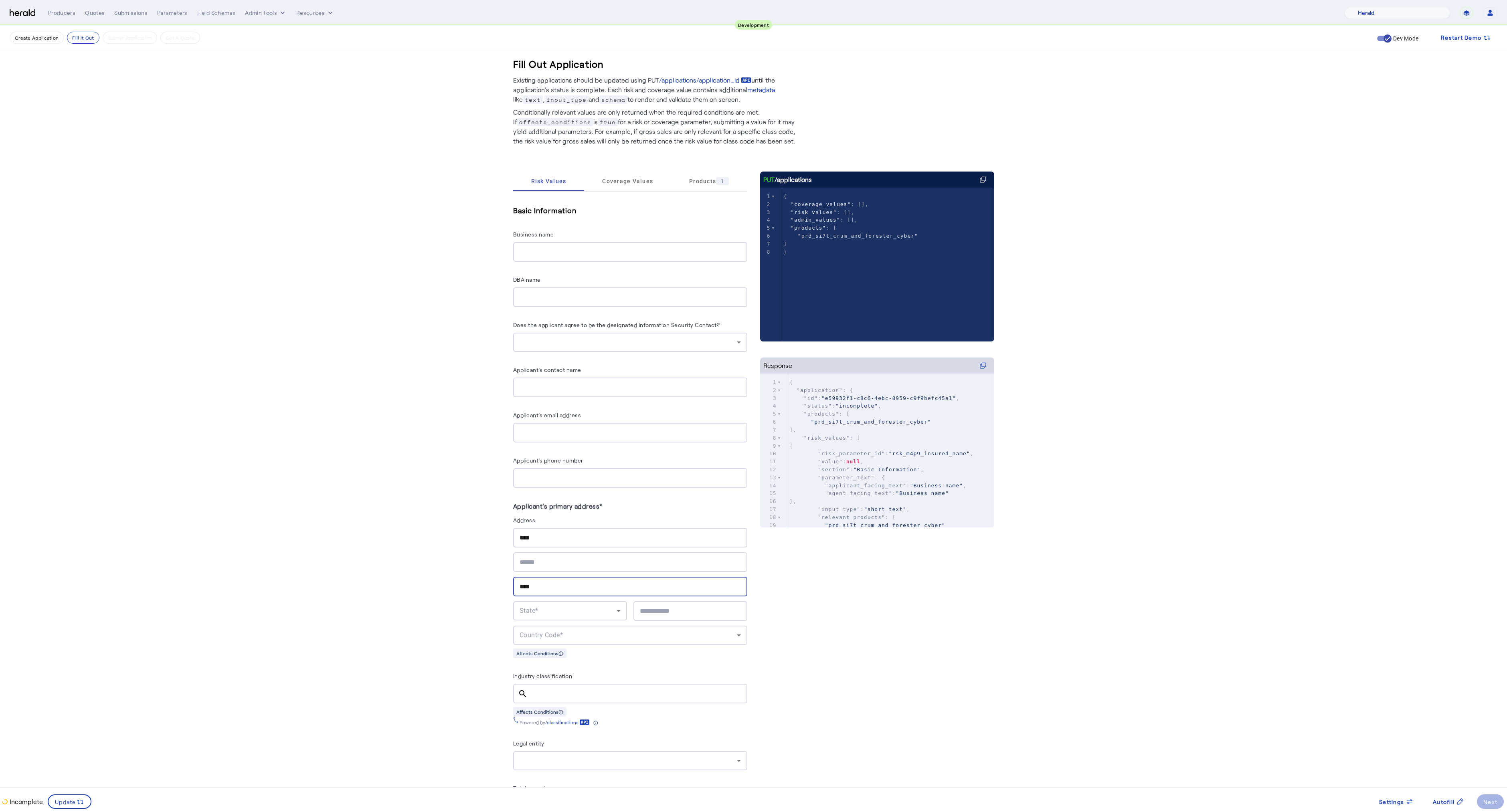
type input "****"
click at [545, 606] on div "State*" at bounding box center [568, 611] width 97 height 9
click at [549, 631] on span "AL" at bounding box center [573, 628] width 101 height 9
click at [655, 614] on div at bounding box center [690, 611] width 101 height 19
click at [655, 610] on input "text" at bounding box center [690, 611] width 101 height 9
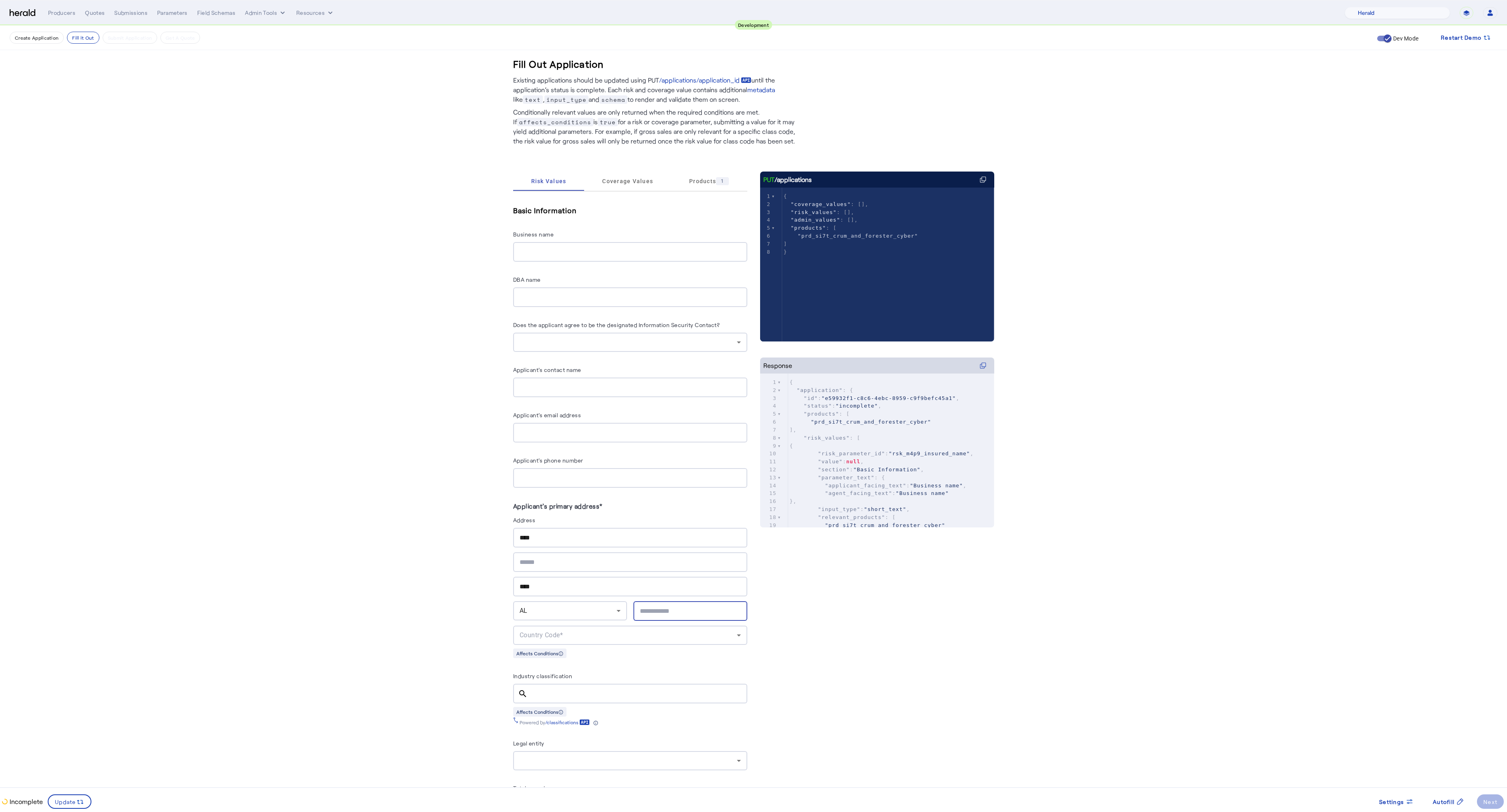
click at [571, 635] on div "Country Code*" at bounding box center [628, 635] width 217 height 9
click at [568, 646] on mat-option "[GEOGRAPHIC_DATA]" at bounding box center [633, 652] width 234 height 19
click at [658, 607] on input "text" at bounding box center [690, 611] width 101 height 9
paste input "*****"
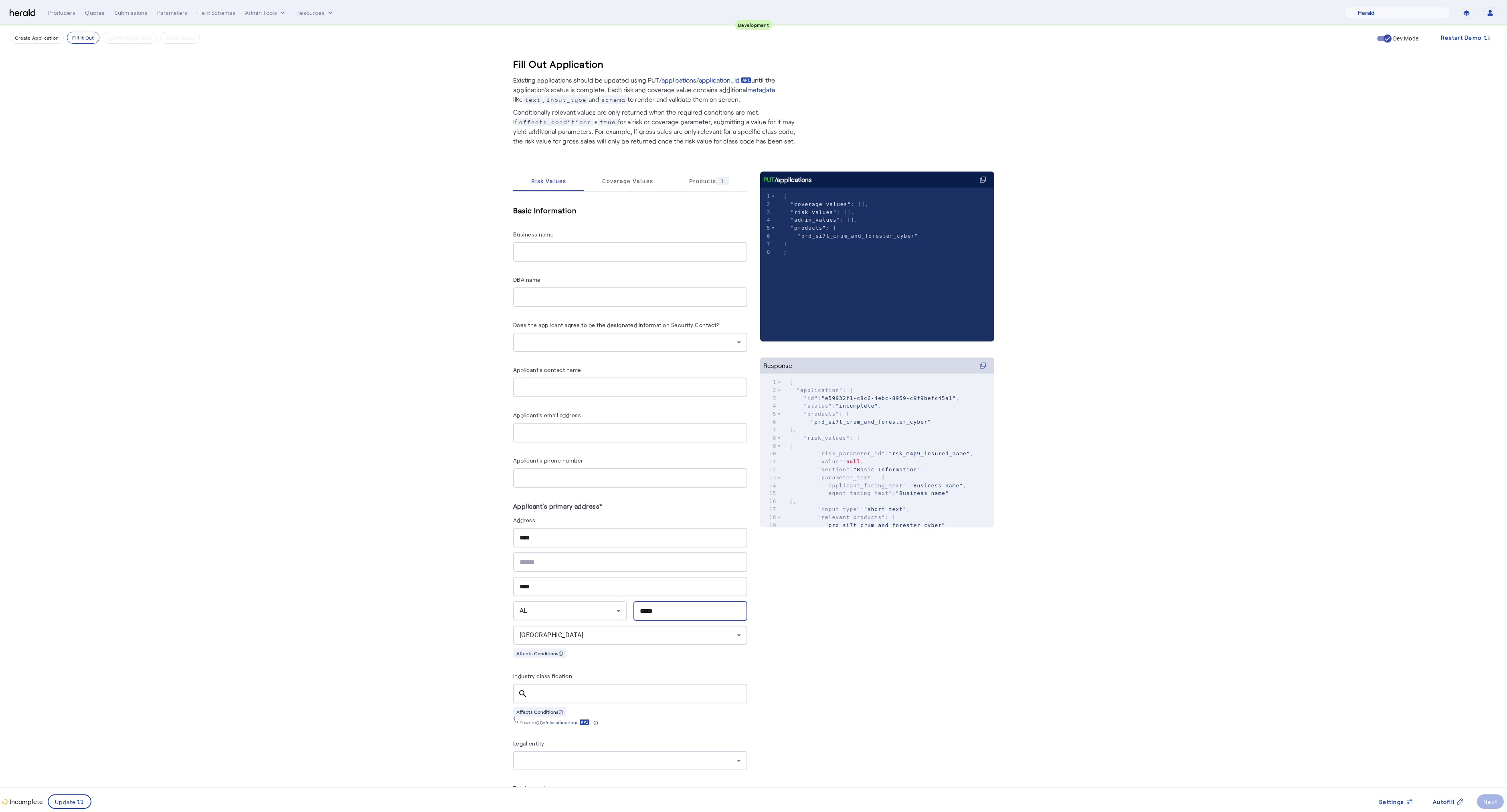
type input "*****"
click at [554, 582] on input "****" at bounding box center [630, 587] width 221 height 9
click at [543, 582] on input "text" at bounding box center [630, 587] width 221 height 9
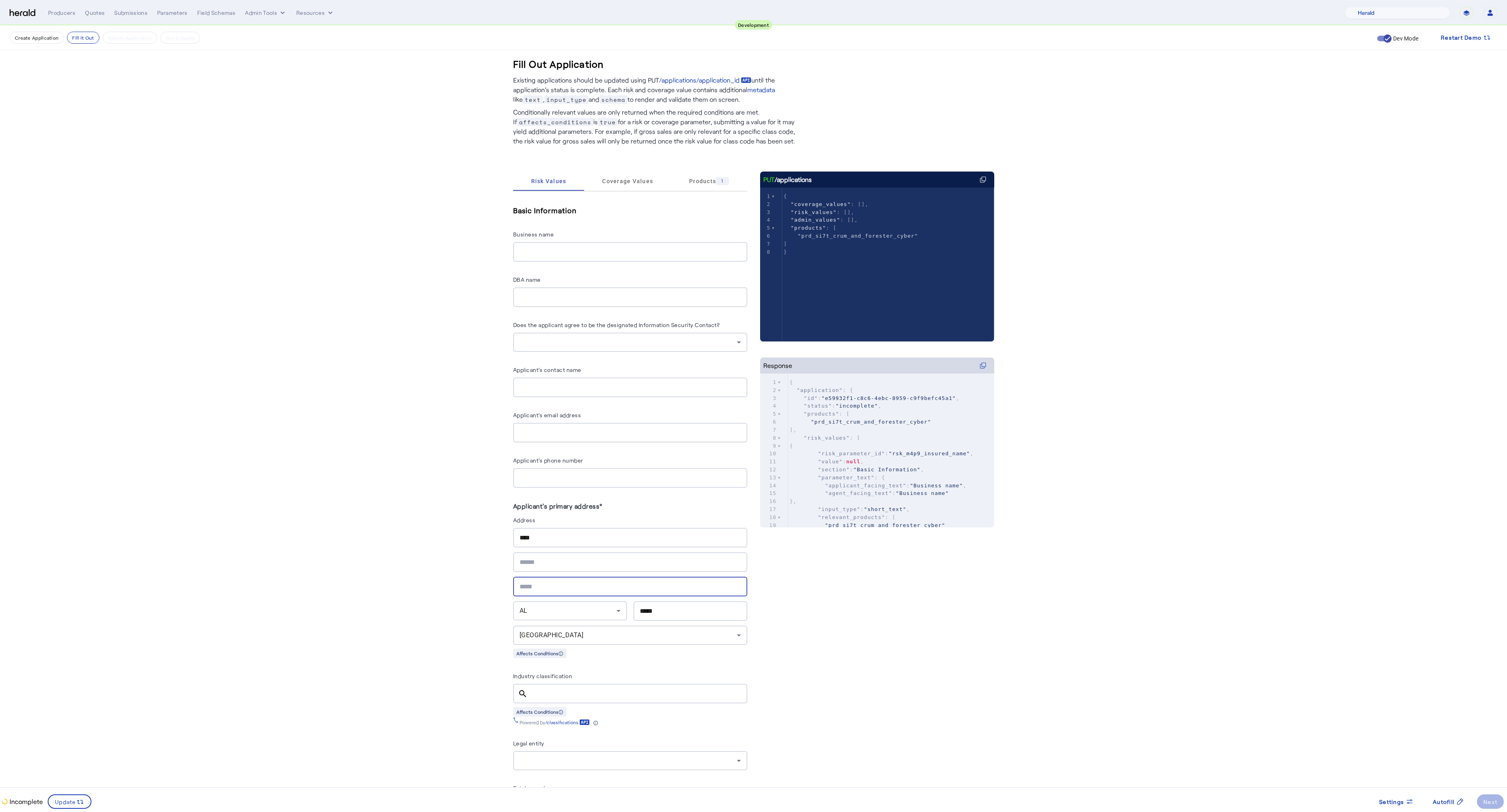
paste input "*****"
type input "*****"
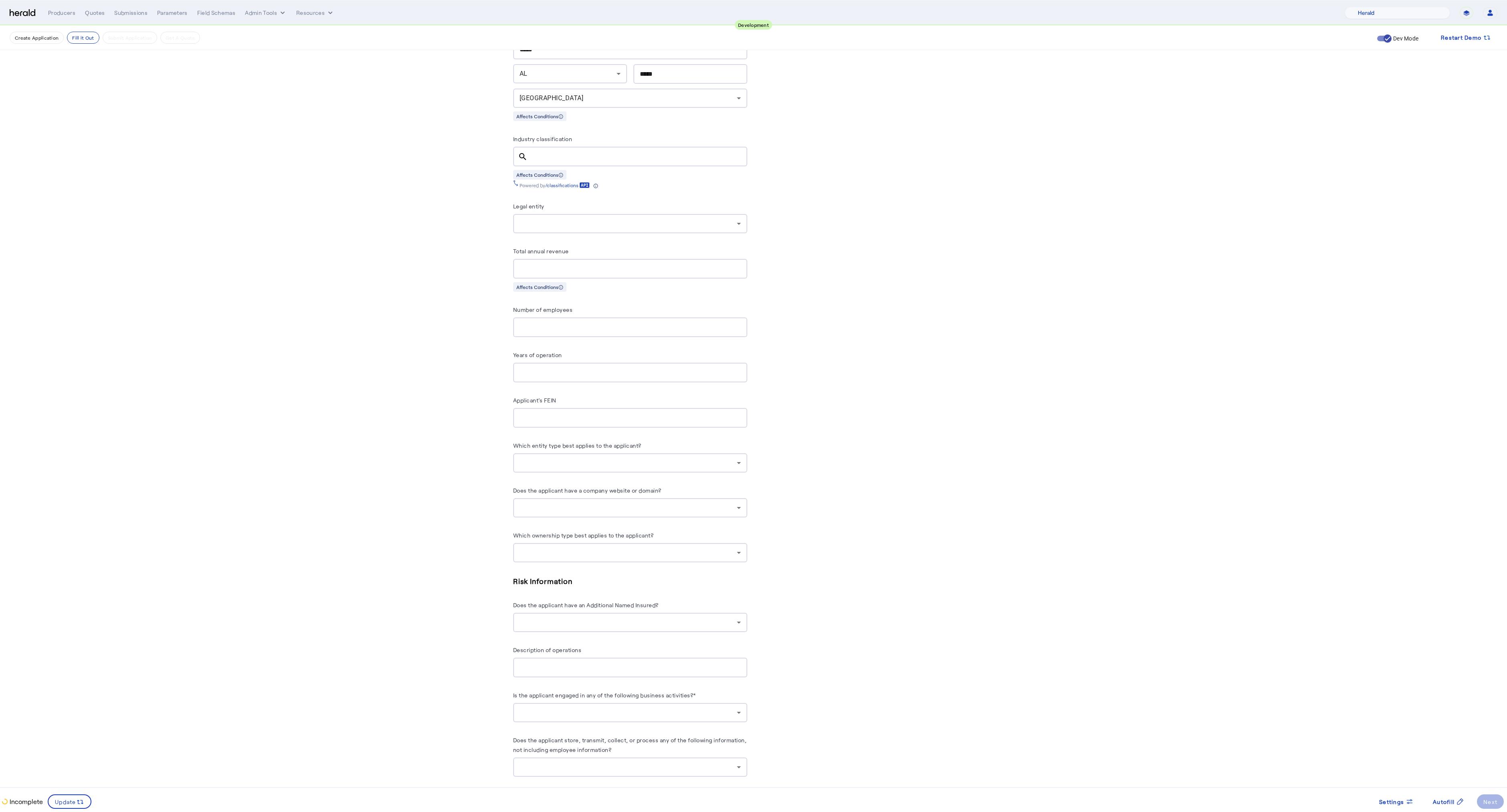
scroll to position [577, 0]
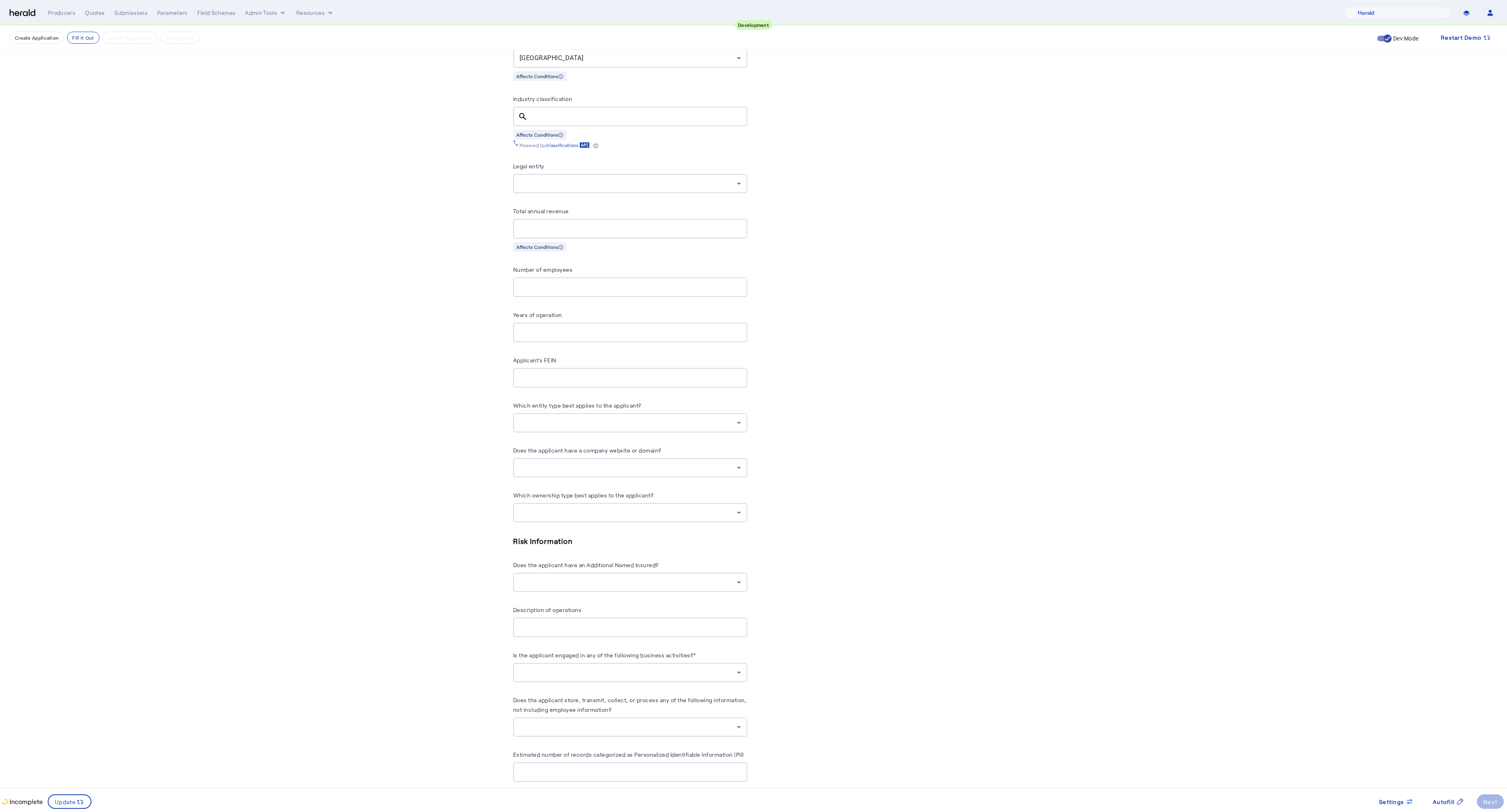
click at [548, 668] on div at bounding box center [628, 672] width 217 height 9
click at [562, 780] on span "None of the above" at bounding box center [640, 778] width 208 height 9
click at [432, 686] on div at bounding box center [754, 406] width 1507 height 812
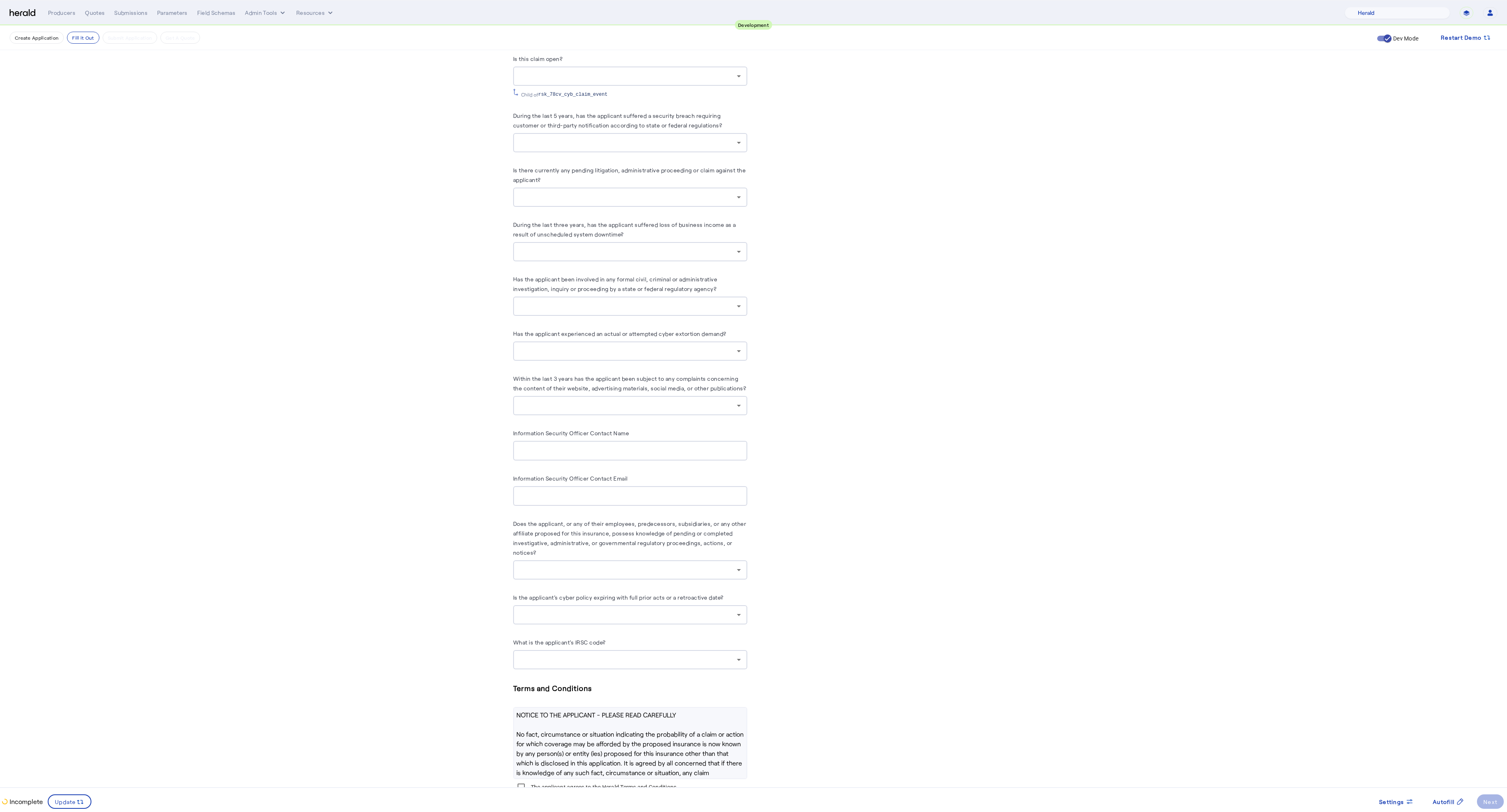
scroll to position [4016, 0]
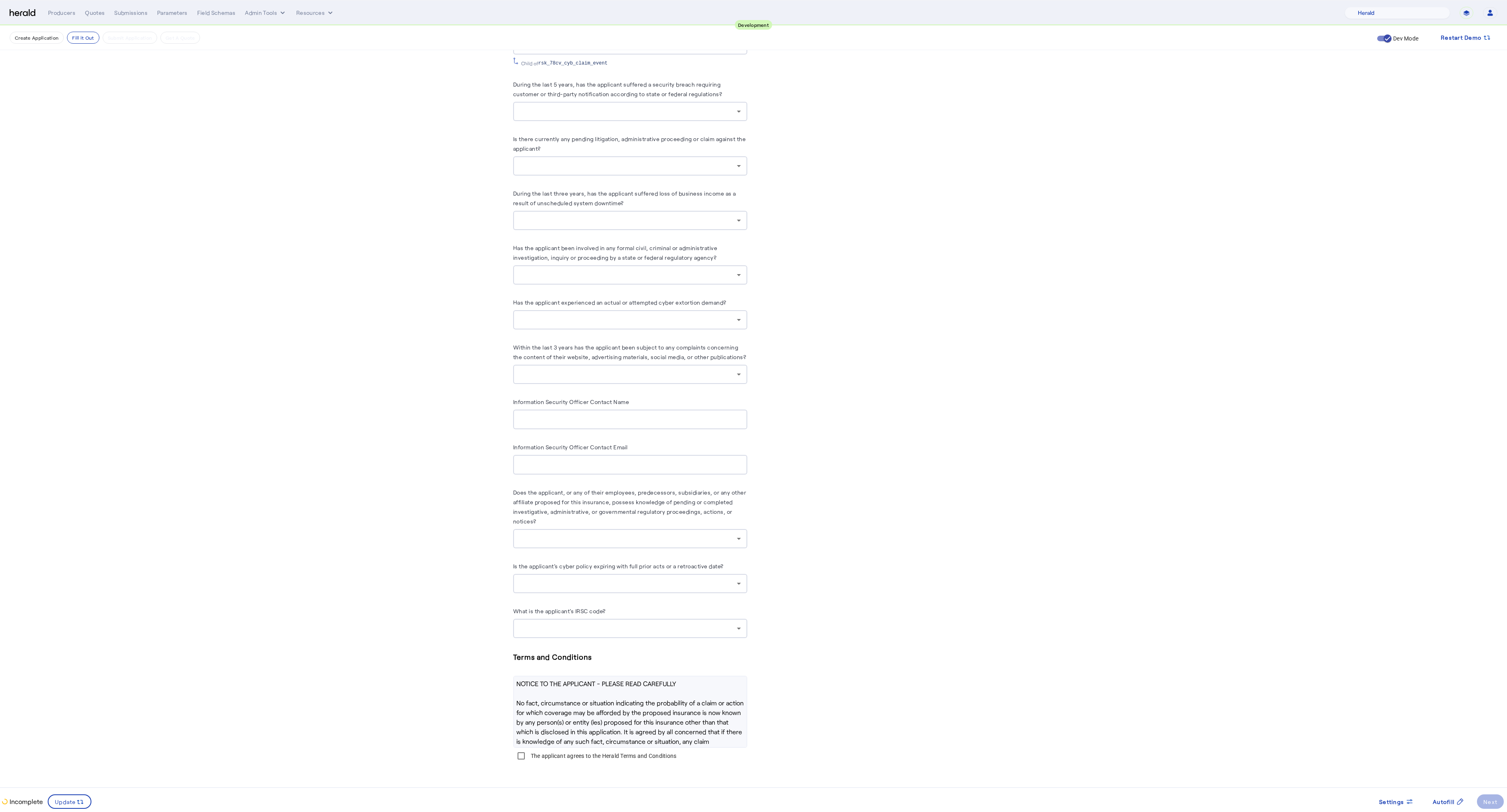
click at [1492, 799] on herald-button "Next" at bounding box center [1491, 801] width 27 height 15
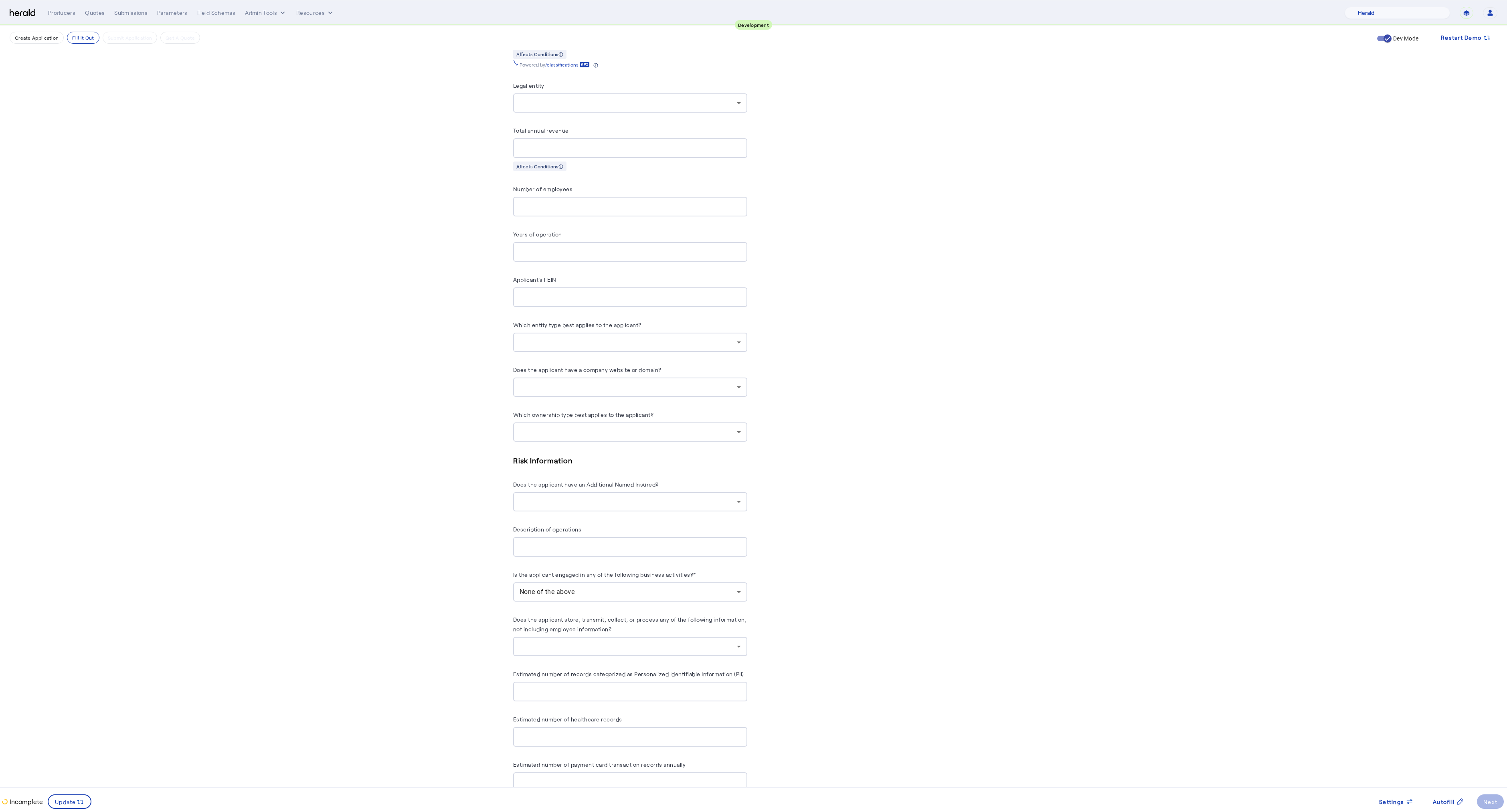
scroll to position [673, 0]
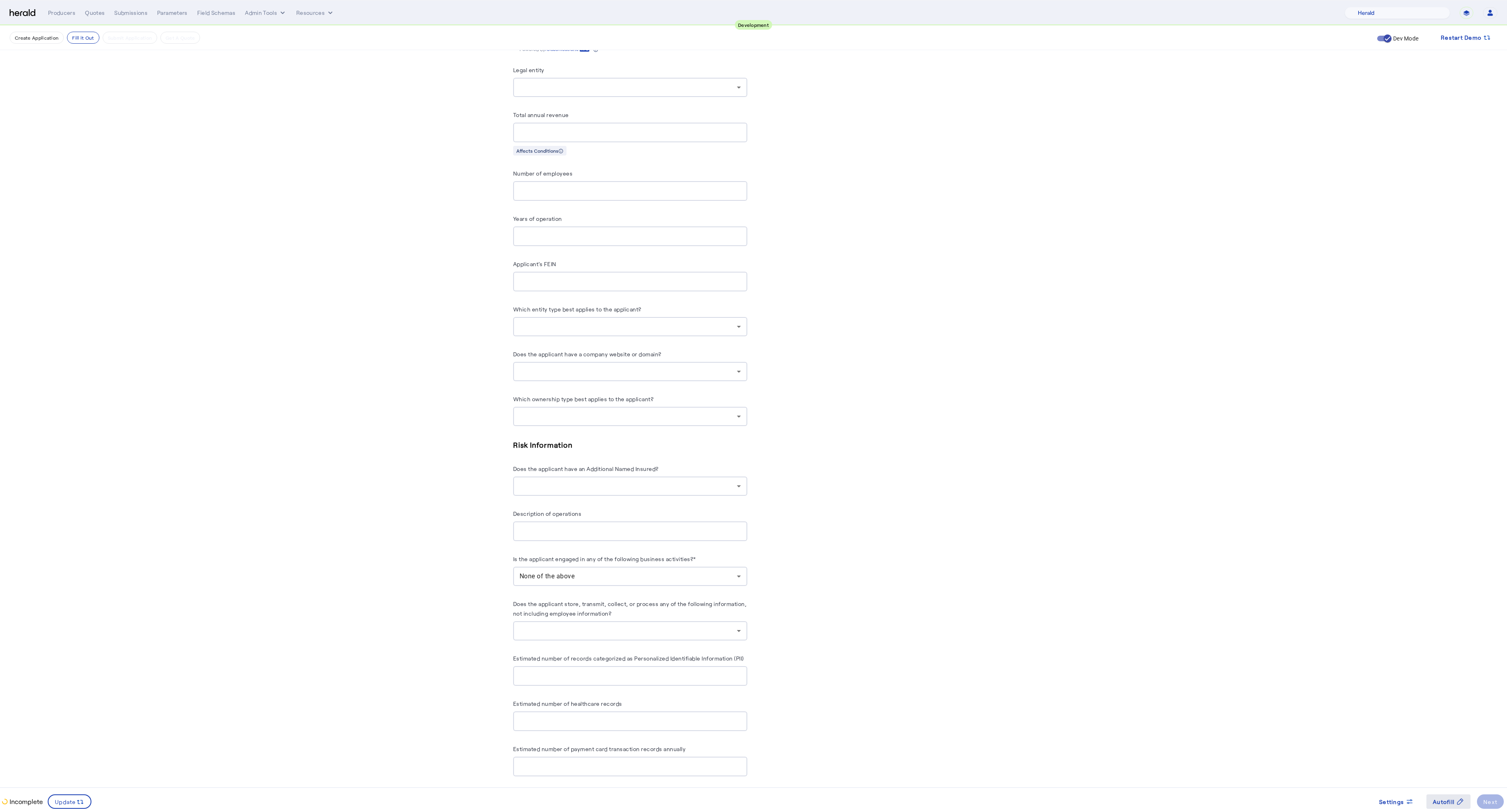
click at [1452, 804] on span "Autofill" at bounding box center [1443, 801] width 22 height 8
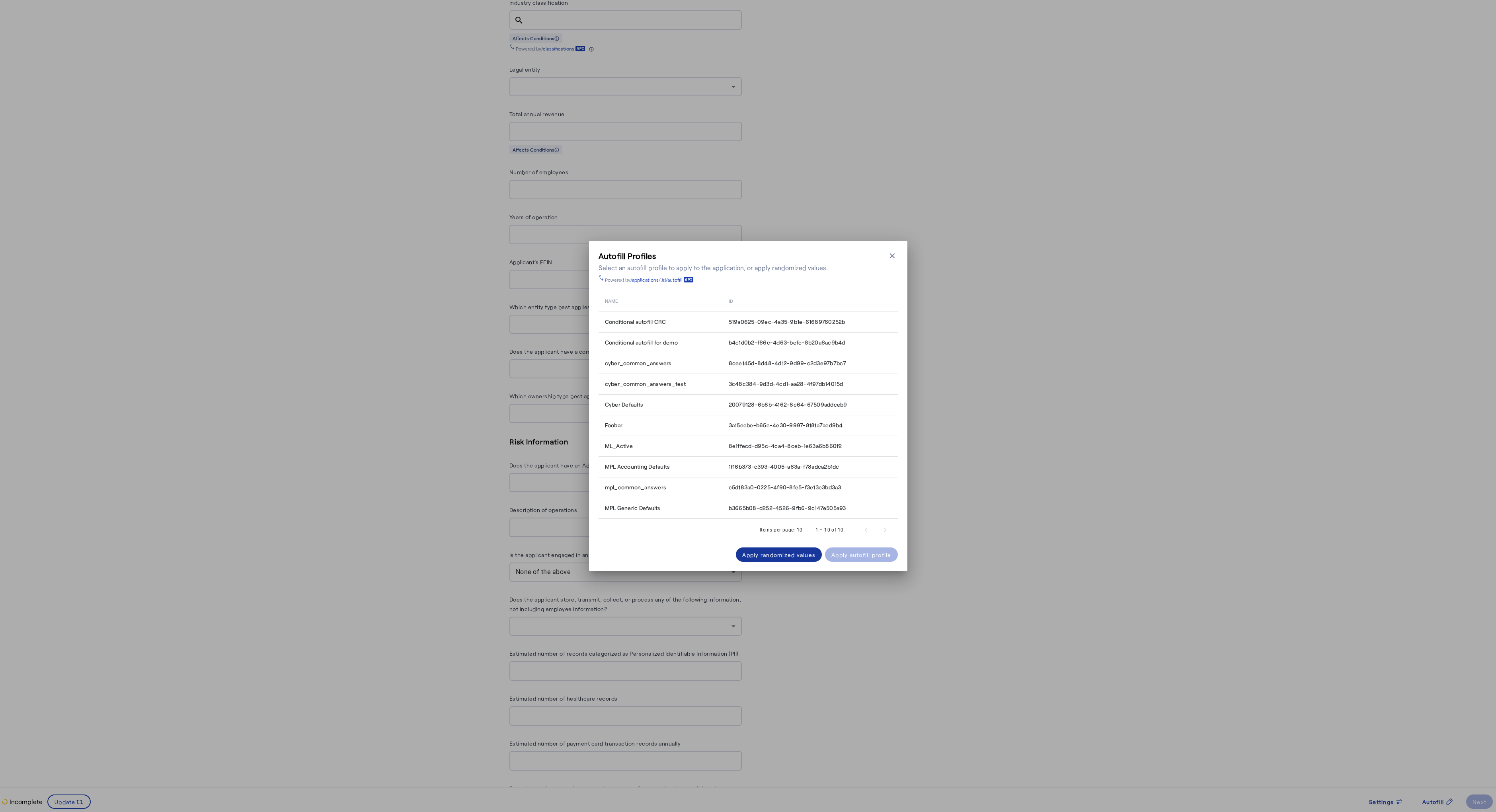
click at [795, 556] on div "Apply randomized values" at bounding box center [779, 555] width 73 height 8
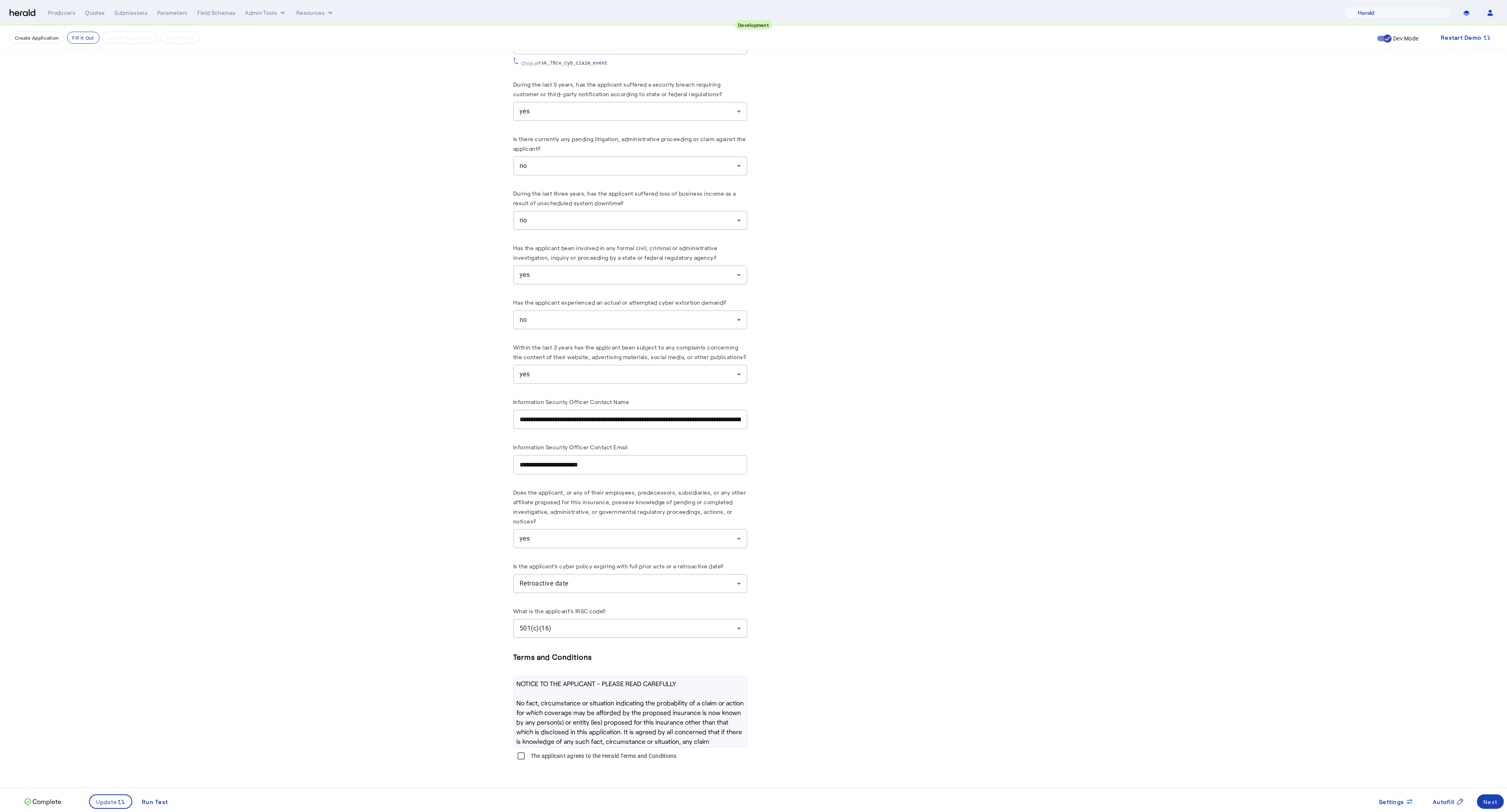
scroll to position [4016, 0]
click at [1486, 801] on div "Next" at bounding box center [1490, 801] width 14 height 8
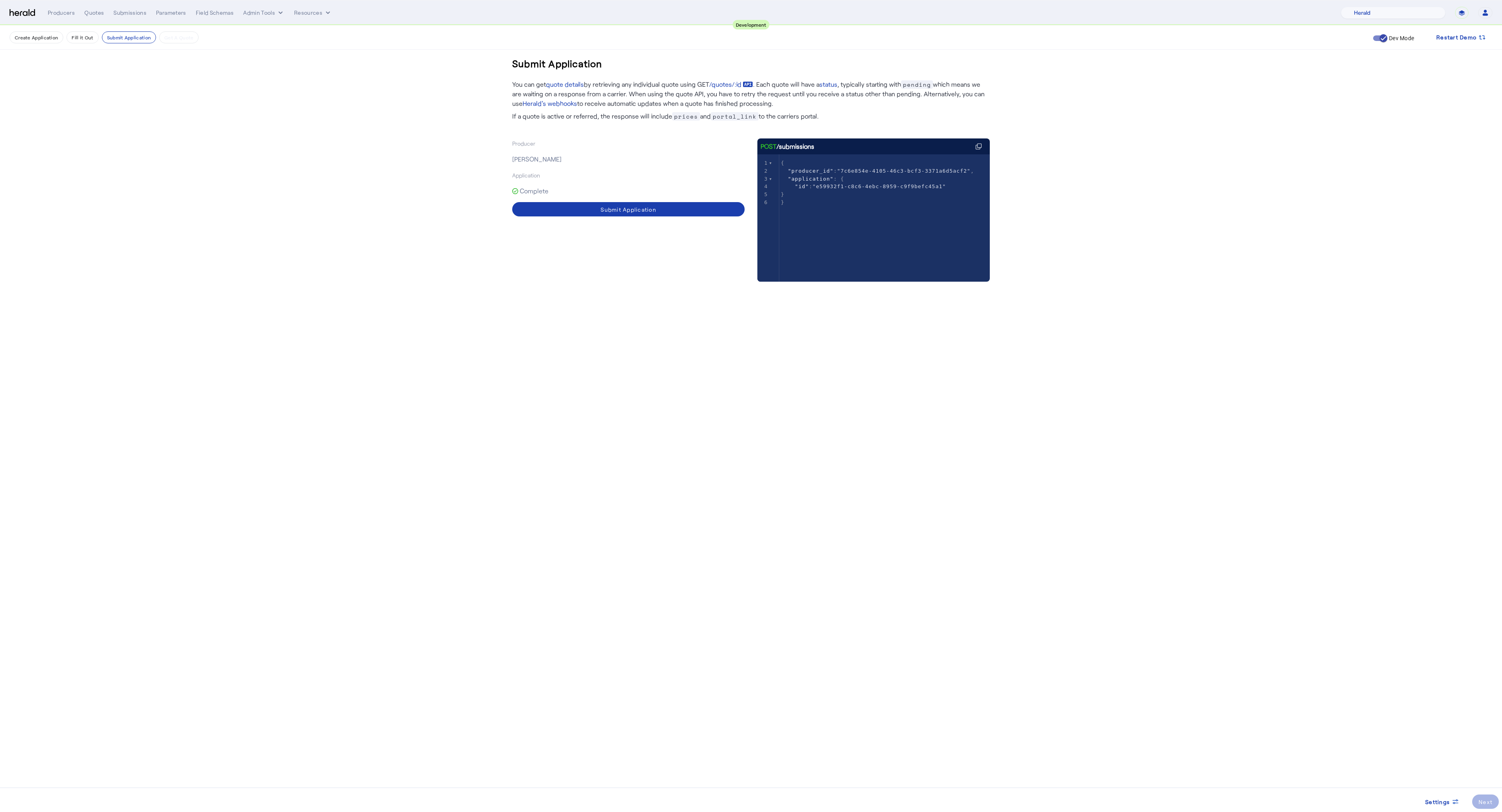
click at [609, 212] on div "Submit Application" at bounding box center [629, 209] width 56 height 8
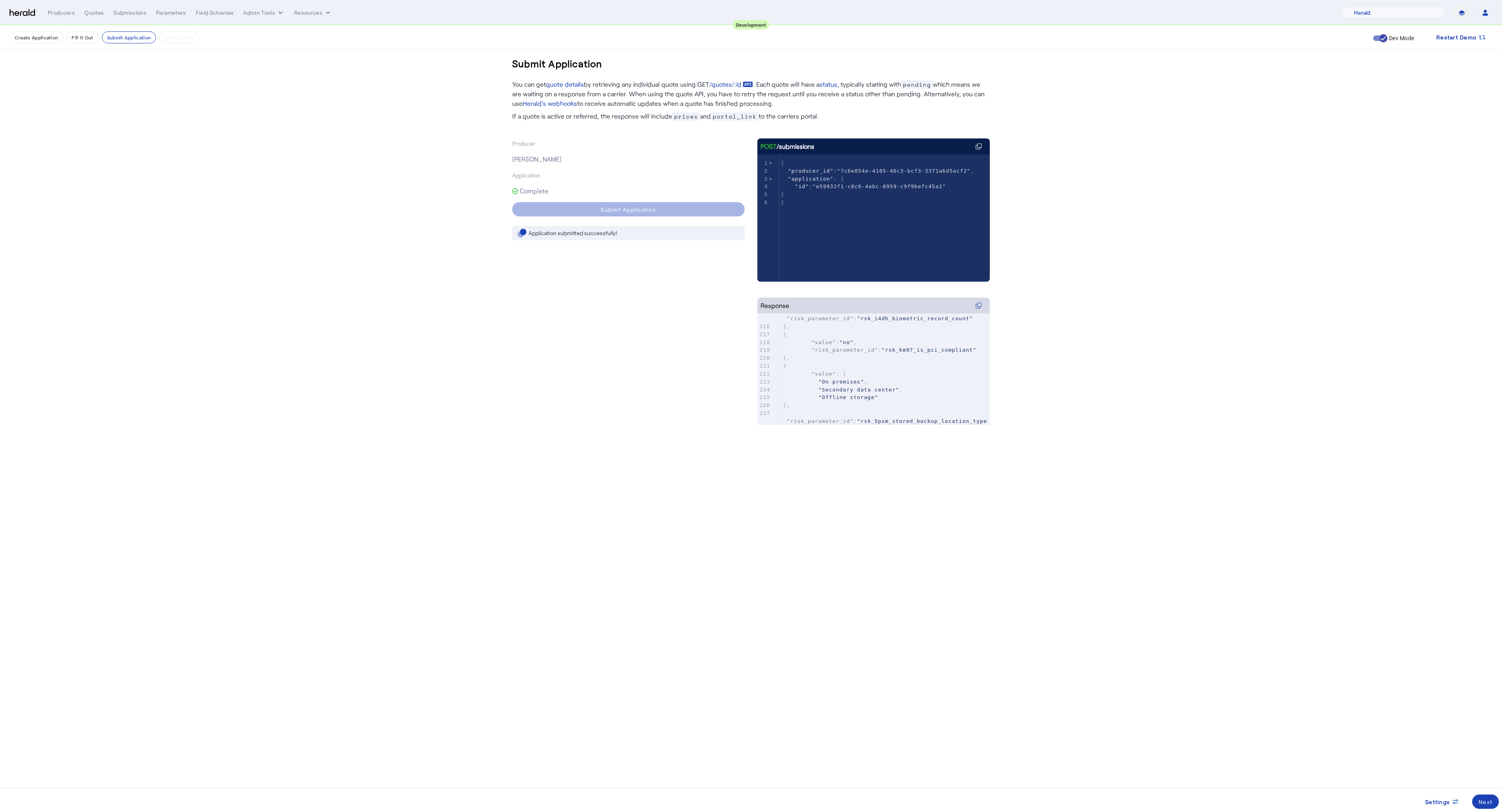
scroll to position [2435, 0]
click at [622, 363] on div "Producer [PERSON_NAME] Application Complete Submit Application Application subm…" at bounding box center [628, 282] width 233 height 286
click at [616, 301] on div "Producer [PERSON_NAME] Application Complete Submit Application Application subm…" at bounding box center [628, 282] width 233 height 286
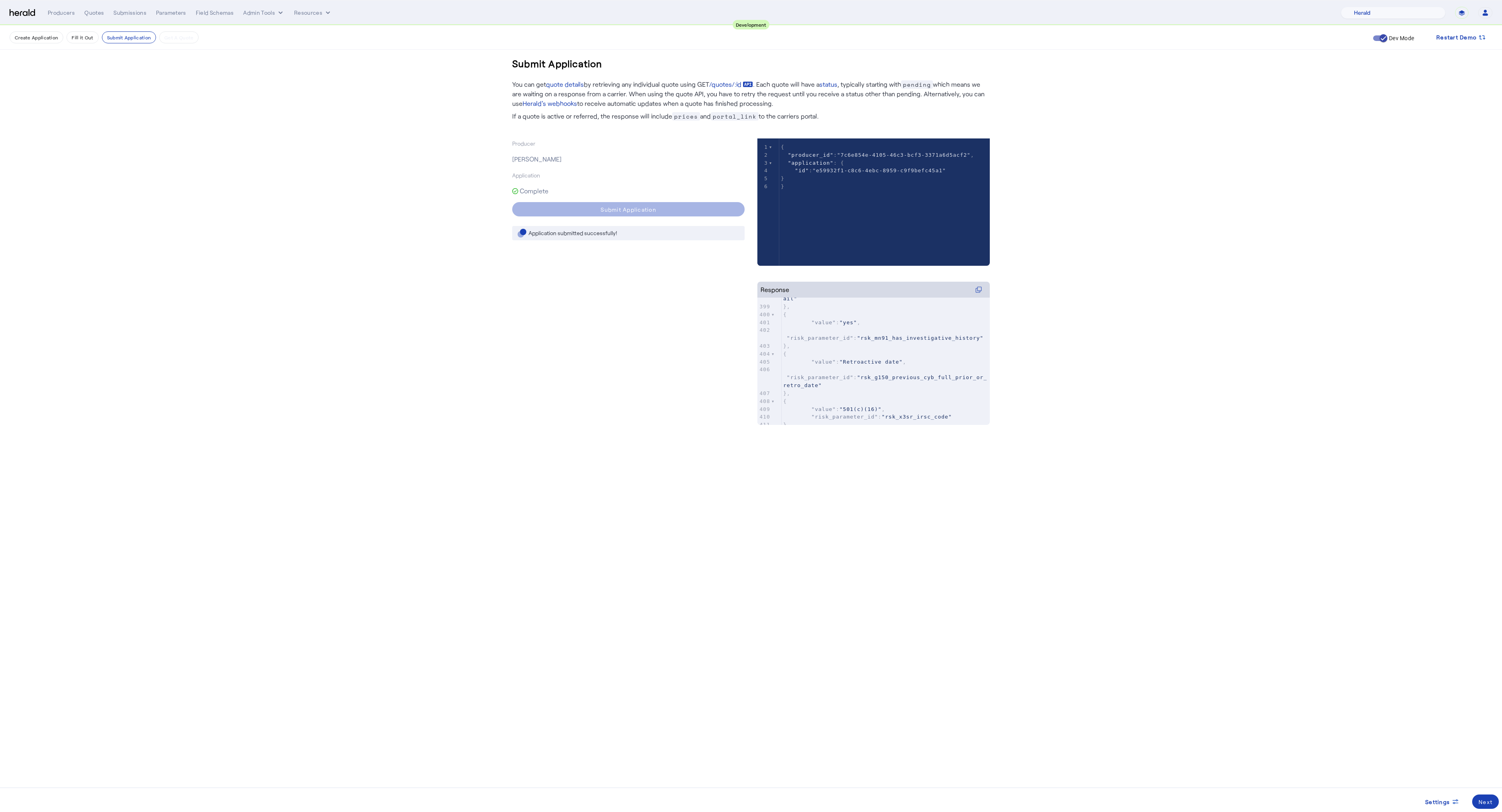
click at [603, 206] on herald-button "Submit Application" at bounding box center [628, 209] width 233 height 15
click at [606, 210] on herald-button "Submit Application" at bounding box center [628, 209] width 233 height 15
click at [643, 210] on herald-button "Submit Application" at bounding box center [628, 209] width 233 height 15
click at [378, 407] on submit-application-step "Create Application Fill it Out Submit Application Get A Quote Dev Mode Restart …" at bounding box center [751, 241] width 1502 height 431
click at [1487, 800] on div "Next" at bounding box center [1486, 802] width 14 height 8
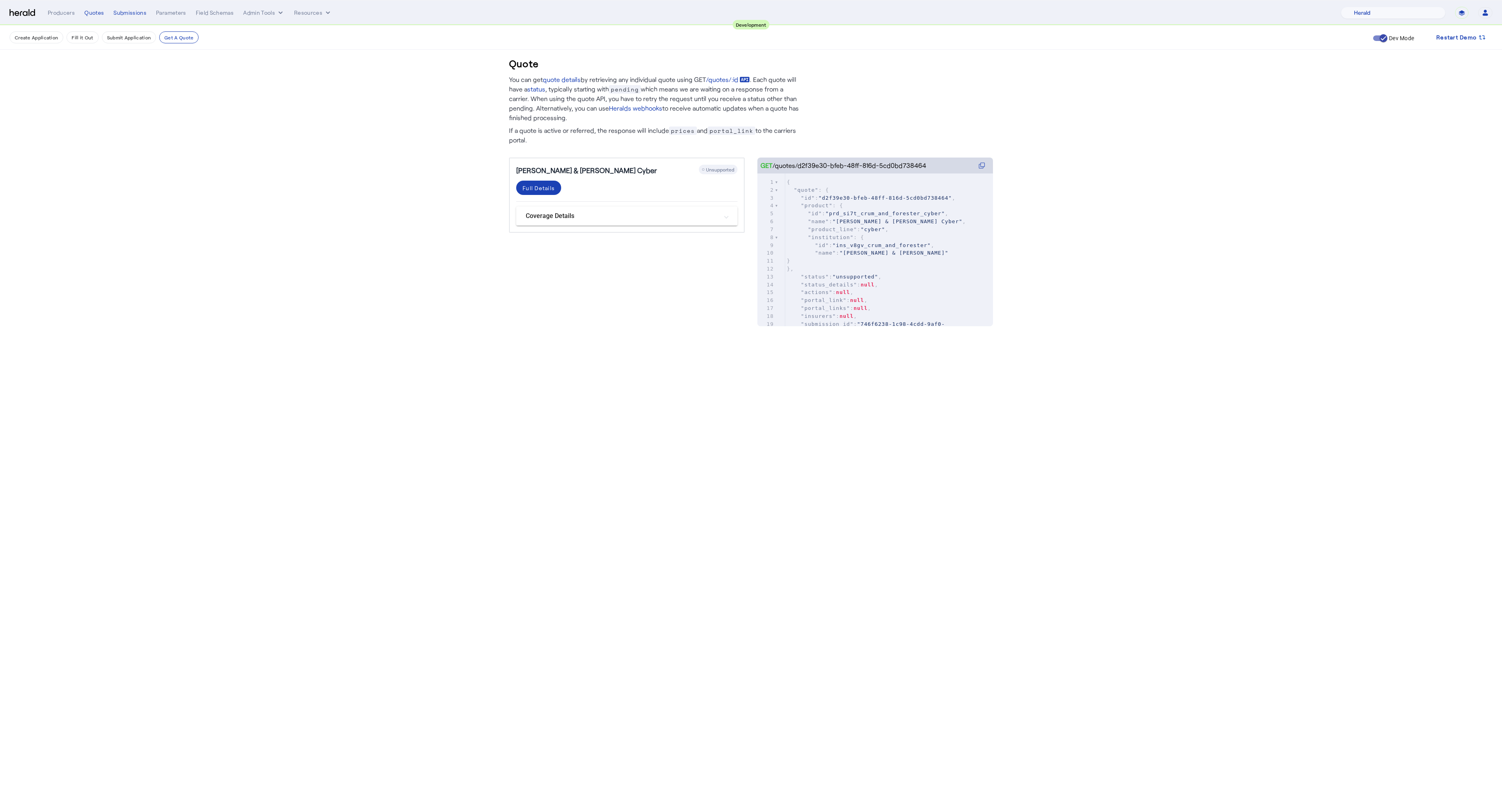
click at [714, 170] on span "Unsupported" at bounding box center [720, 170] width 28 height 6
click at [715, 171] on span "Unsupported" at bounding box center [720, 170] width 28 height 6
click at [715, 171] on span "Unsupported" at bounding box center [720, 170] width 28 height 6
click at [669, 331] on div "Quote You can get quote details by retrieving any individual quote using GET /q…" at bounding box center [751, 184] width 510 height 317
click at [289, 322] on get-api-page "Quote You can get quote details by retrieving any individual quote using GET /q…" at bounding box center [751, 184] width 1502 height 317
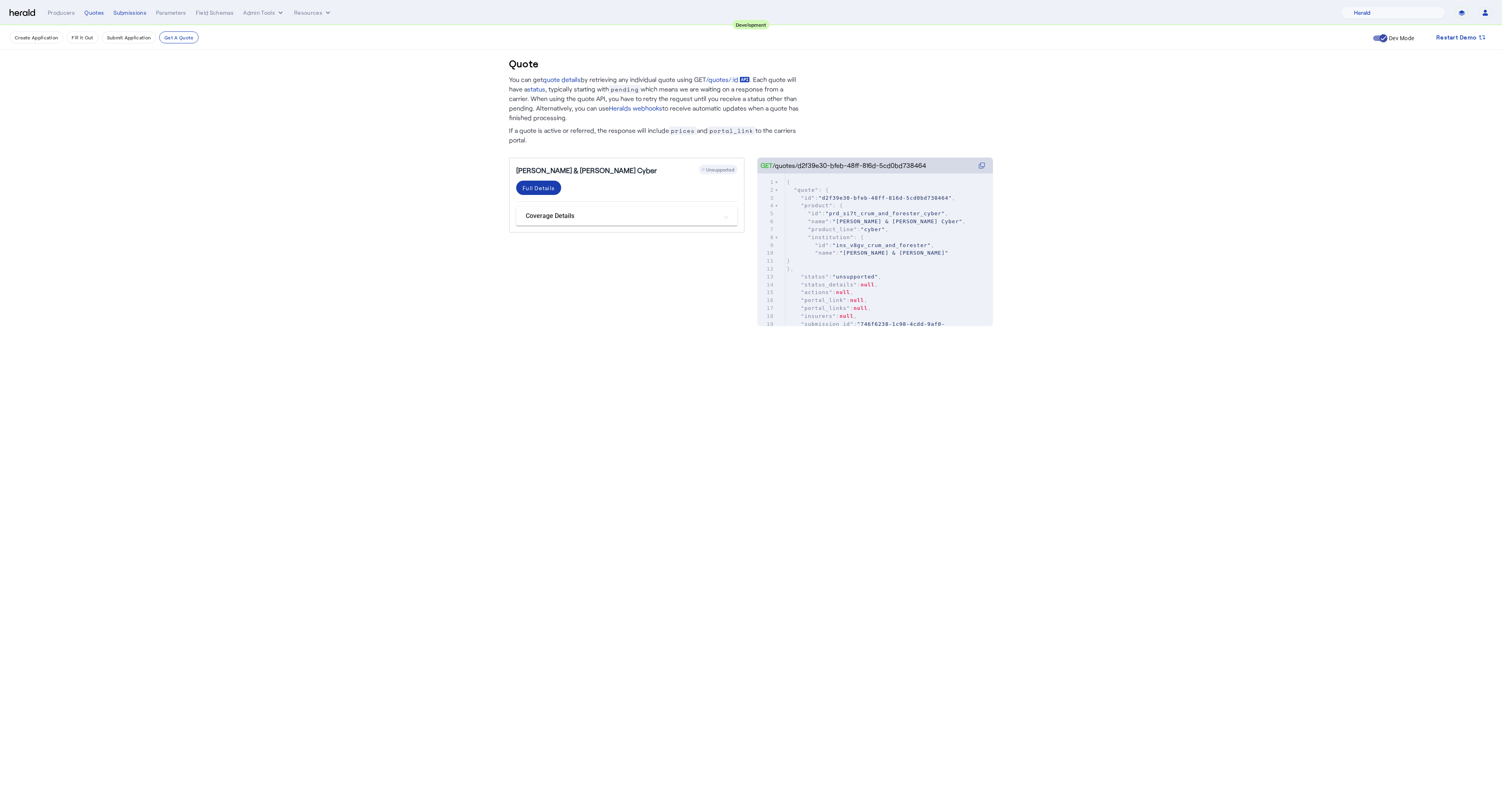
click at [538, 180] on span at bounding box center [538, 188] width 45 height 19
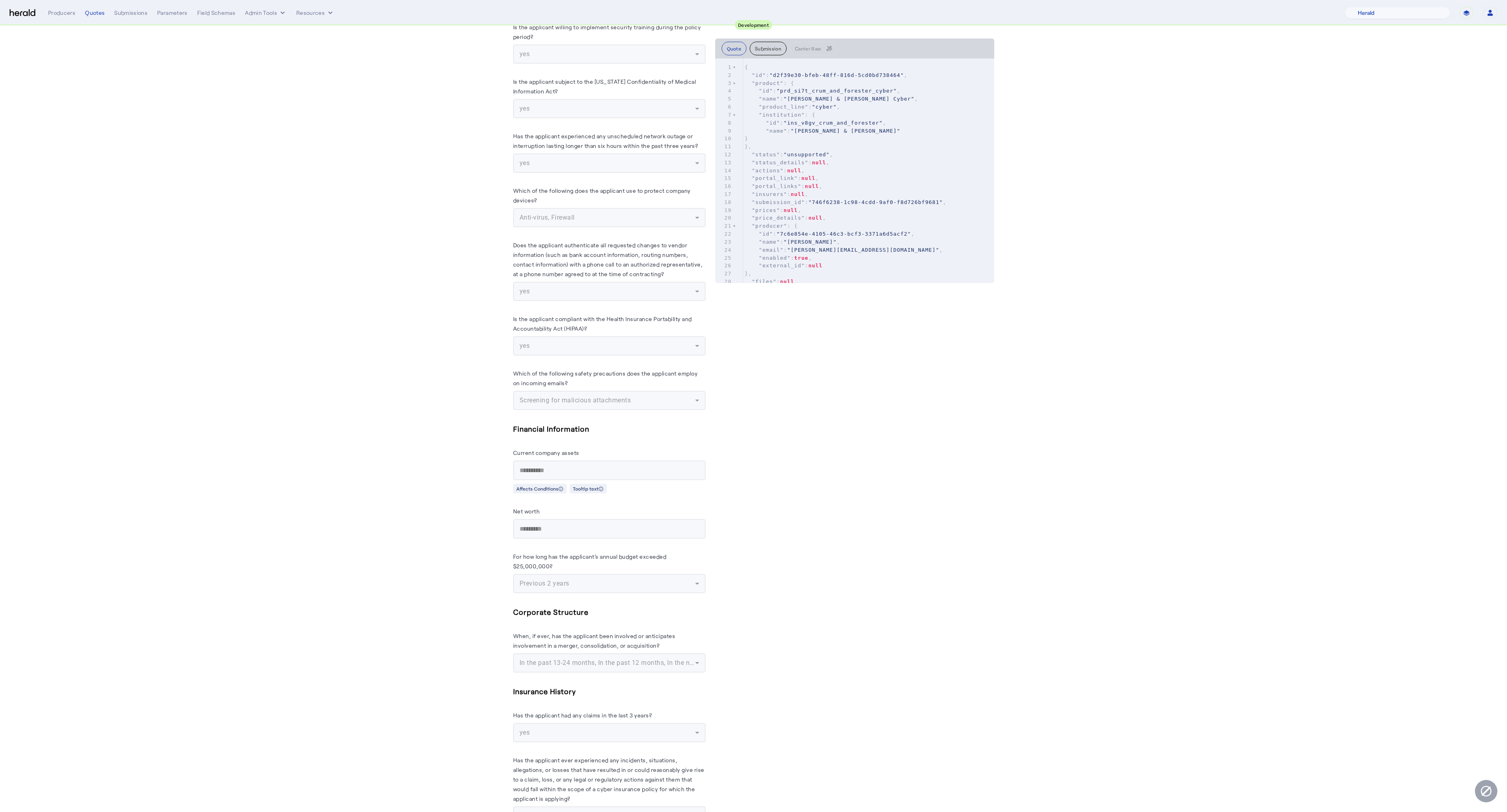
scroll to position [3847, 0]
